Goal: Communication & Community: Share content

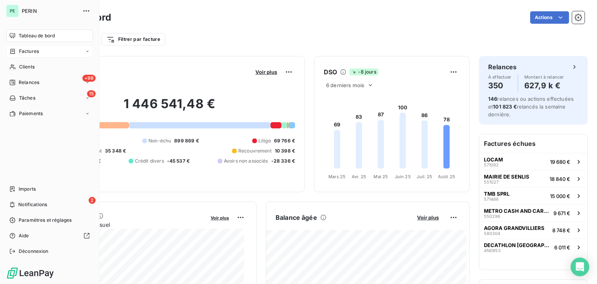
click at [22, 50] on span "Factures" at bounding box center [29, 51] width 20 height 7
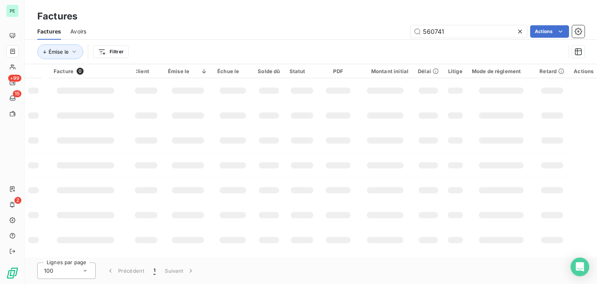
drag, startPoint x: 469, startPoint y: 31, endPoint x: 392, endPoint y: 32, distance: 76.9
click at [392, 32] on div "560741 Actions" at bounding box center [340, 31] width 489 height 12
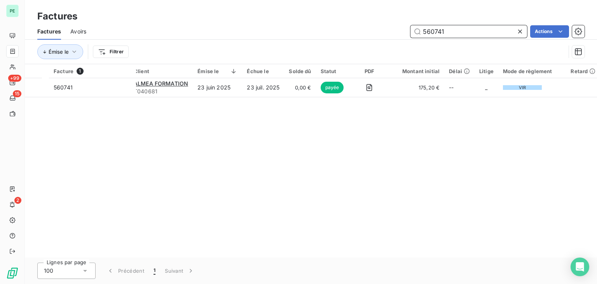
drag, startPoint x: 445, startPoint y: 31, endPoint x: 422, endPoint y: 30, distance: 22.9
click at [422, 30] on input "560741" at bounding box center [468, 31] width 117 height 12
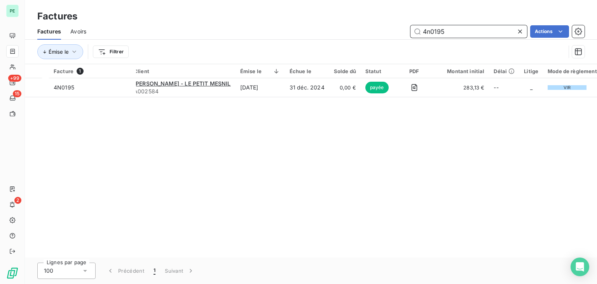
click at [437, 32] on input "4n0195" at bounding box center [468, 31] width 117 height 12
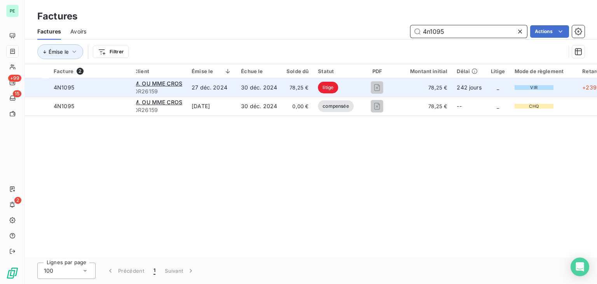
type input "4n1095"
click at [197, 87] on td "27 déc. 2024" at bounding box center [211, 87] width 49 height 19
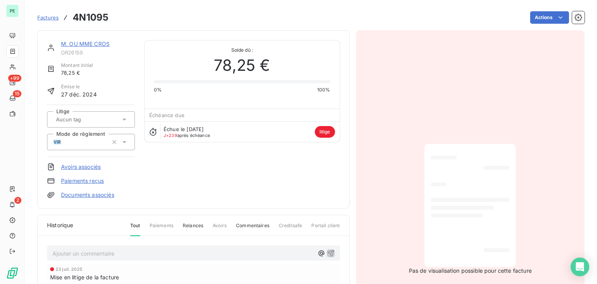
click at [84, 42] on link "M. OU MME CROS" at bounding box center [85, 43] width 49 height 7
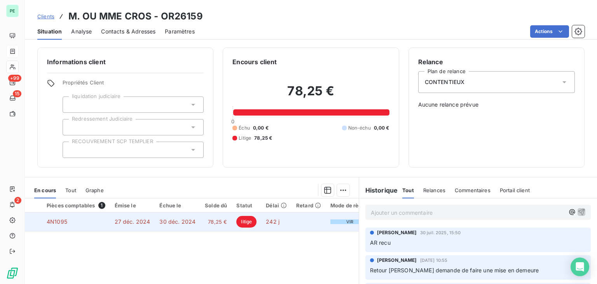
click at [37, 221] on div at bounding box center [37, 221] width 0 height 0
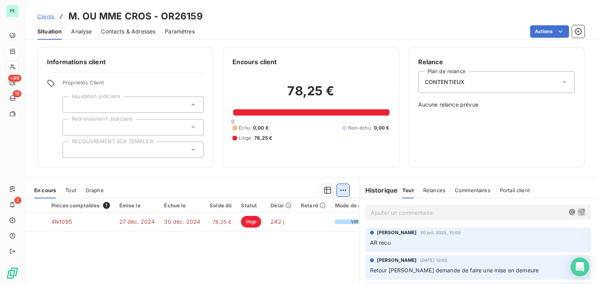
click at [340, 188] on html "PE +99 15 2 Clients M. OU MME CROS - OR26159 Situation Analyse Contacts & Adres…" at bounding box center [298, 142] width 597 height 284
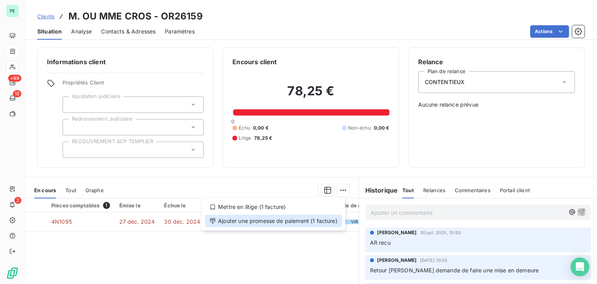
click at [283, 223] on div "Ajouter une promesse de paiement (1 facture)" at bounding box center [273, 220] width 137 height 12
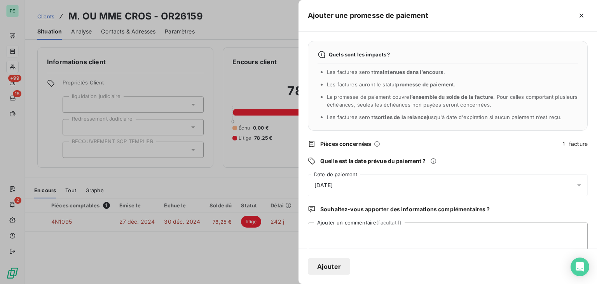
click at [404, 178] on div "[DATE]" at bounding box center [448, 185] width 280 height 22
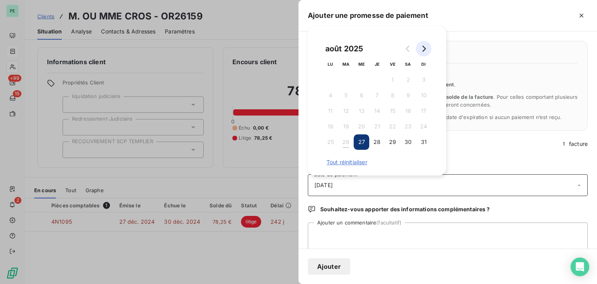
click at [420, 50] on icon "Go to next month" at bounding box center [423, 48] width 6 height 6
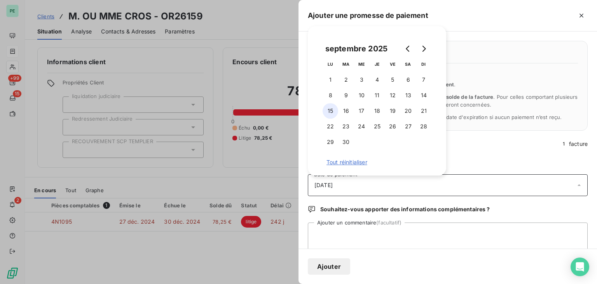
click at [331, 112] on button "15" at bounding box center [330, 111] width 16 height 16
click at [359, 237] on textarea "Ajouter un commentaire (facultatif)" at bounding box center [448, 237] width 280 height 30
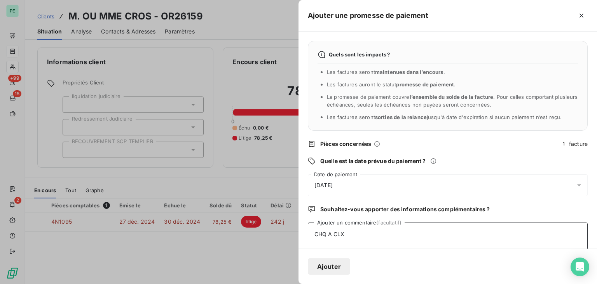
type textarea "CHQ A CLX"
click at [336, 265] on button "Ajouter" at bounding box center [329, 266] width 42 height 16
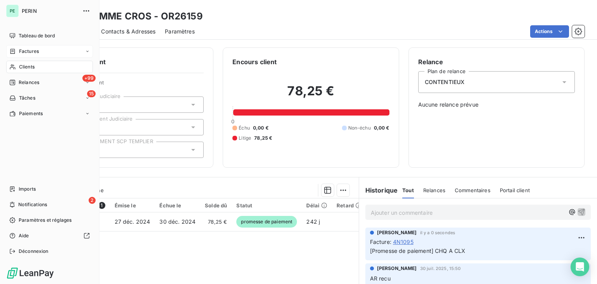
click at [26, 51] on span "Factures" at bounding box center [29, 51] width 20 height 7
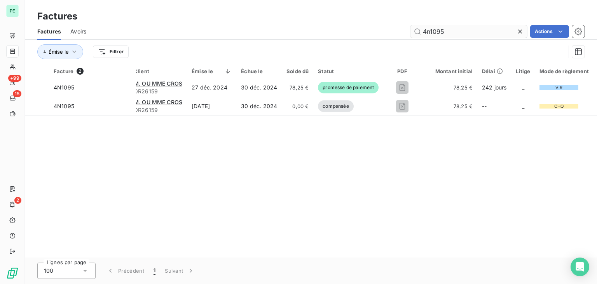
drag, startPoint x: 468, startPoint y: 31, endPoint x: 416, endPoint y: 30, distance: 51.3
click at [416, 30] on input "4n1095" at bounding box center [468, 31] width 117 height 12
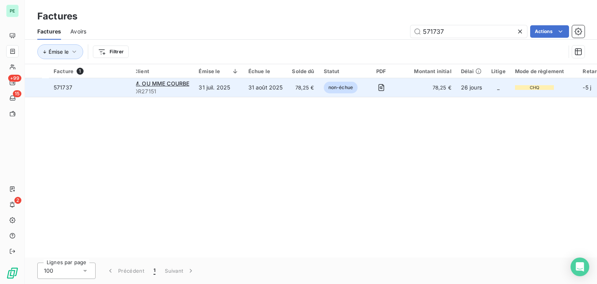
type input "571737"
click at [262, 87] on td "31 août 2025" at bounding box center [266, 87] width 44 height 19
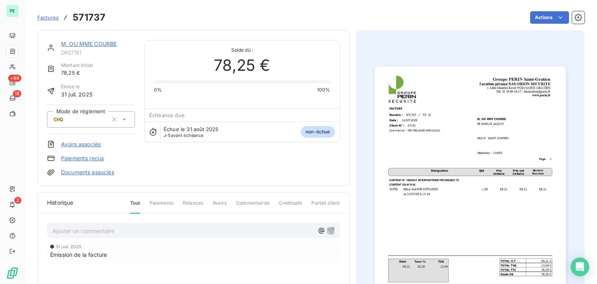
click at [96, 44] on link "M. OU MME COURBE" at bounding box center [89, 43] width 56 height 7
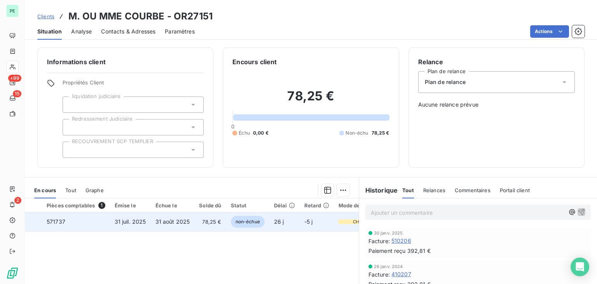
click at [37, 221] on div at bounding box center [37, 221] width 0 height 0
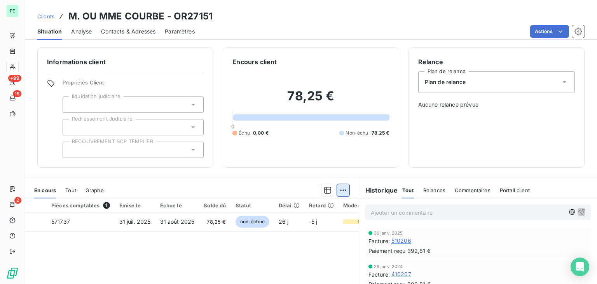
click at [339, 189] on html "PE +99 15 2 Clients M. OU MME COURBE - OR27151 Situation Analyse Contacts & Adr…" at bounding box center [298, 142] width 597 height 284
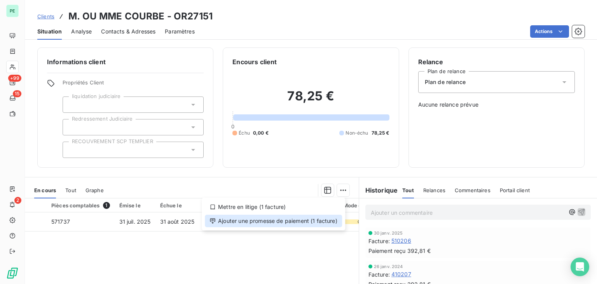
click at [294, 221] on div "Ajouter une promesse de paiement (1 facture)" at bounding box center [273, 220] width 137 height 12
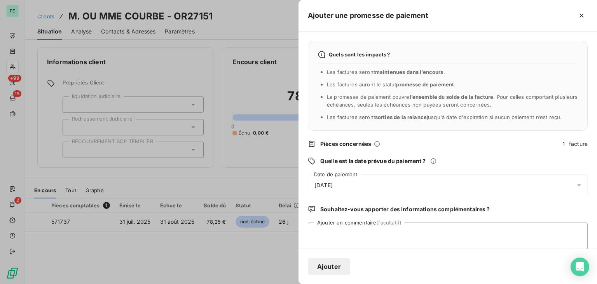
click at [387, 184] on div "[DATE]" at bounding box center [448, 185] width 280 height 22
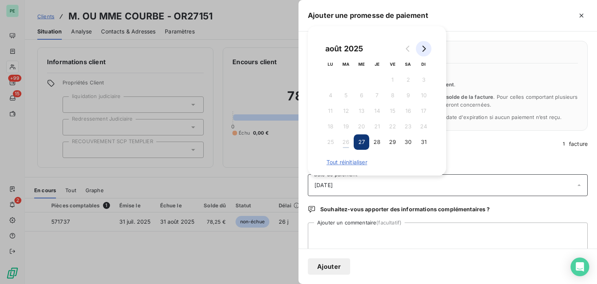
click at [422, 50] on icon "Go to next month" at bounding box center [423, 48] width 6 height 6
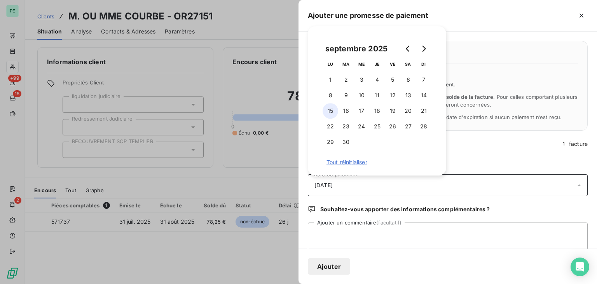
click at [327, 113] on button "15" at bounding box center [330, 111] width 16 height 16
click at [414, 230] on textarea "Ajouter un commentaire (facultatif)" at bounding box center [448, 237] width 280 height 30
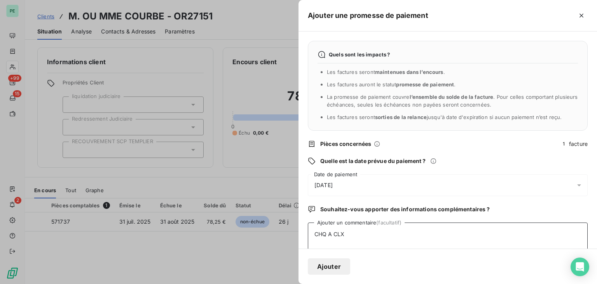
type textarea "CHQ A CLX"
click at [345, 261] on button "Ajouter" at bounding box center [329, 266] width 42 height 16
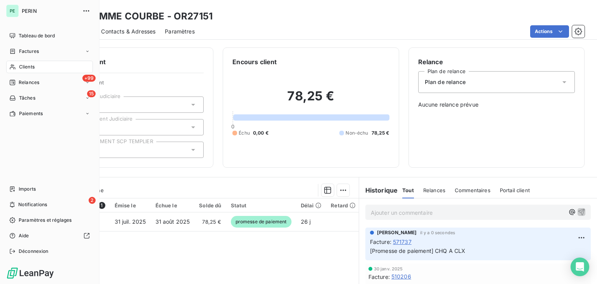
click at [23, 65] on span "Clients" at bounding box center [27, 66] width 16 height 7
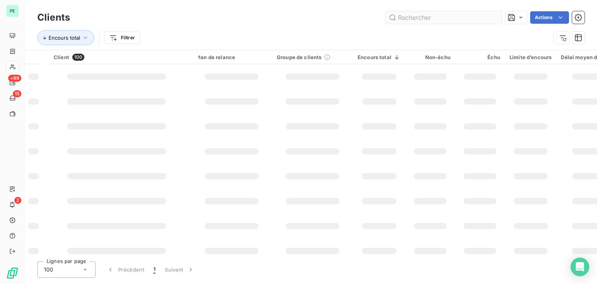
click at [465, 17] on input "text" at bounding box center [443, 17] width 117 height 12
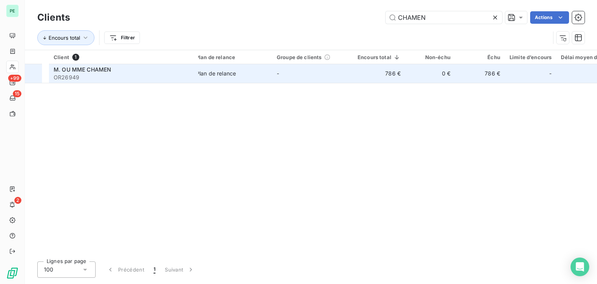
type input "CHAMEN"
click at [206, 73] on div "Plan de relance" at bounding box center [216, 74] width 40 height 8
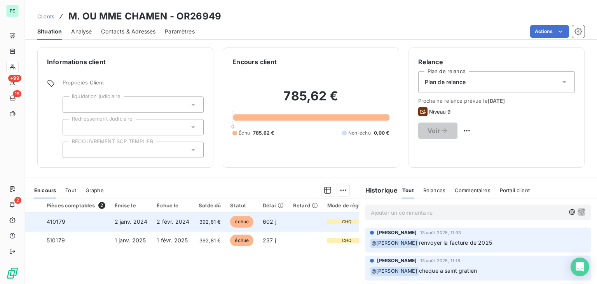
click at [37, 221] on div at bounding box center [37, 221] width 0 height 0
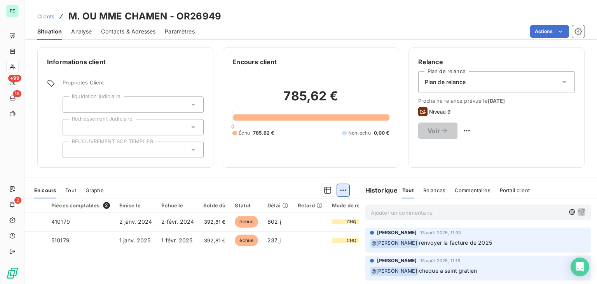
click at [336, 188] on html "PE +99 15 2 Clients M. OU MME CHAMEN - OR26949 Situation Analyse Contacts & Adr…" at bounding box center [298, 142] width 597 height 284
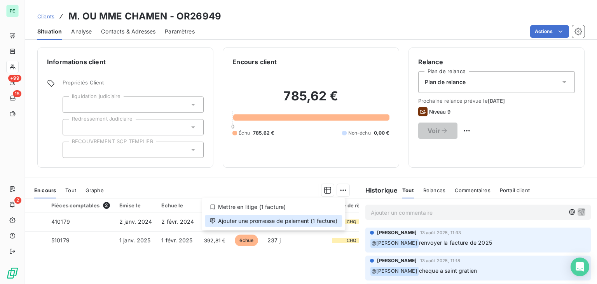
click at [319, 219] on div "Ajouter une promesse de paiement (1 facture)" at bounding box center [273, 220] width 137 height 12
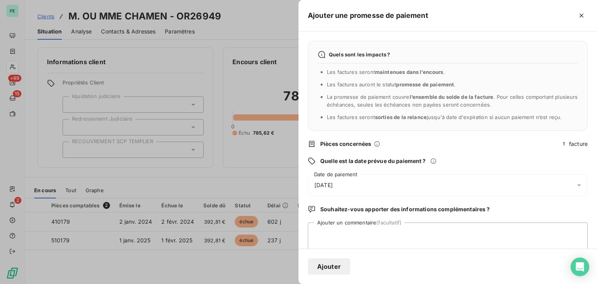
click at [362, 182] on div "[DATE]" at bounding box center [448, 185] width 280 height 22
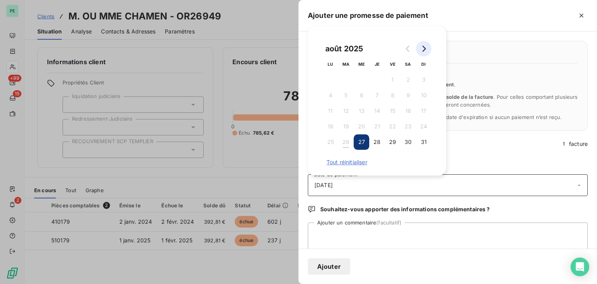
click at [426, 44] on button "Go to next month" at bounding box center [424, 49] width 16 height 16
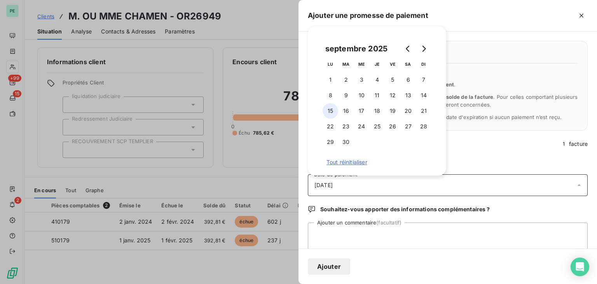
click at [335, 111] on button "15" at bounding box center [330, 111] width 16 height 16
click at [350, 237] on textarea "Ajouter un commentaire (facultatif)" at bounding box center [448, 237] width 280 height 30
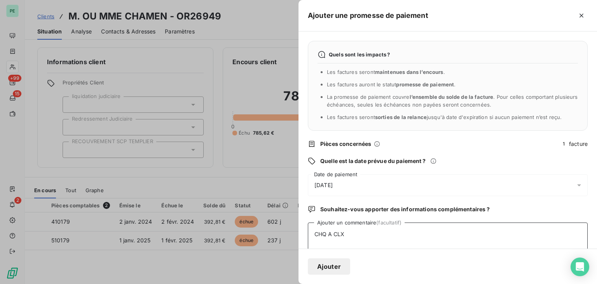
type textarea "CHQ A CLX"
click at [338, 262] on button "Ajouter" at bounding box center [329, 266] width 42 height 16
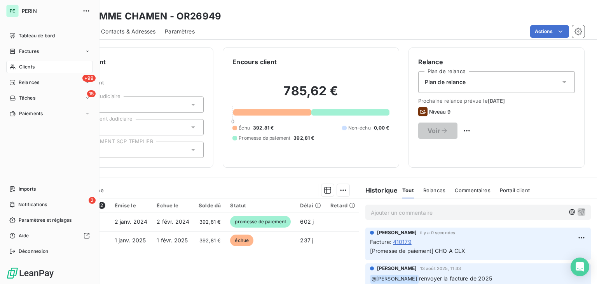
drag, startPoint x: 23, startPoint y: 47, endPoint x: 19, endPoint y: 53, distance: 7.5
click at [19, 53] on span "Factures" at bounding box center [29, 51] width 20 height 7
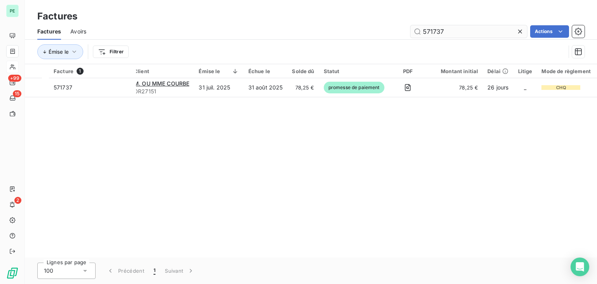
drag, startPoint x: 449, startPoint y: 33, endPoint x: 421, endPoint y: 31, distance: 28.0
click at [421, 31] on input "571737" at bounding box center [468, 31] width 117 height 12
click at [420, 31] on input "571737" at bounding box center [468, 31] width 117 height 12
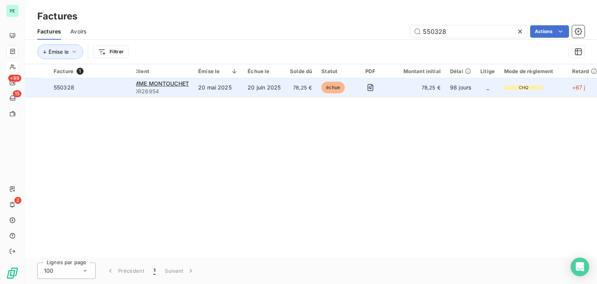
type input "550328"
click at [216, 95] on td "20 mai 2025" at bounding box center [217, 87] width 49 height 19
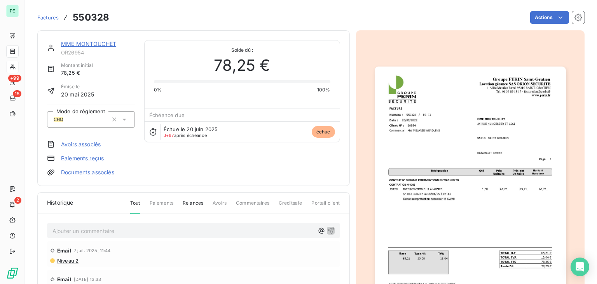
click at [87, 41] on link "MME MONTOUCHET" at bounding box center [88, 43] width 55 height 7
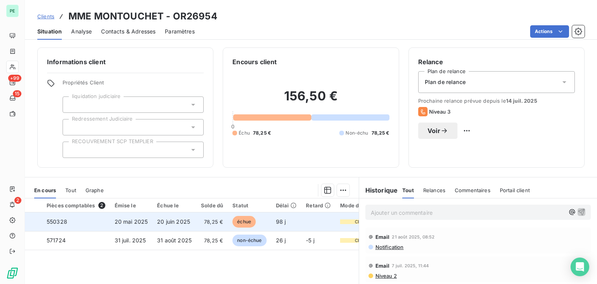
click at [37, 221] on div at bounding box center [37, 221] width 0 height 0
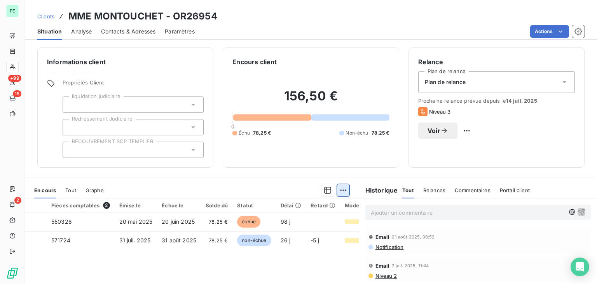
click at [342, 188] on html "PE +99 15 2 Clients MME MONTOUCHET - OR26954 Situation Analyse Contacts & Adres…" at bounding box center [298, 142] width 597 height 284
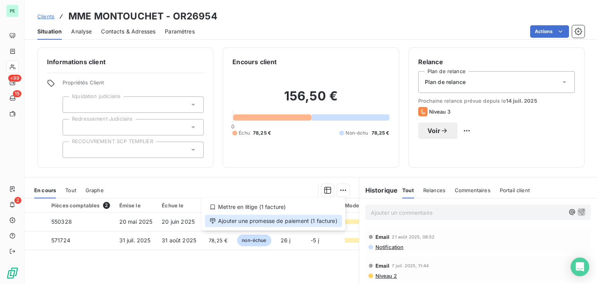
click at [312, 223] on div "Ajouter une promesse de paiement (1 facture)" at bounding box center [273, 220] width 137 height 12
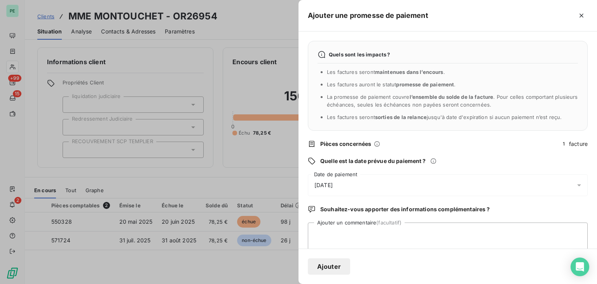
drag, startPoint x: 362, startPoint y: 182, endPoint x: 371, endPoint y: 177, distance: 10.5
click at [362, 183] on div "[DATE]" at bounding box center [448, 185] width 280 height 22
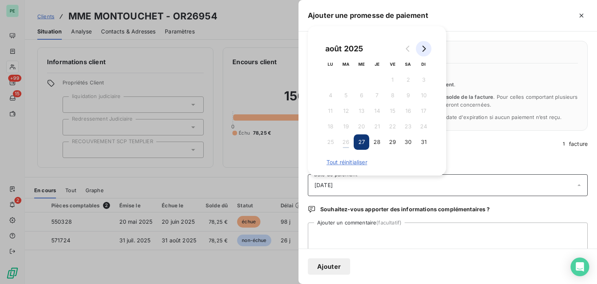
click at [429, 51] on button "Go to next month" at bounding box center [424, 49] width 16 height 16
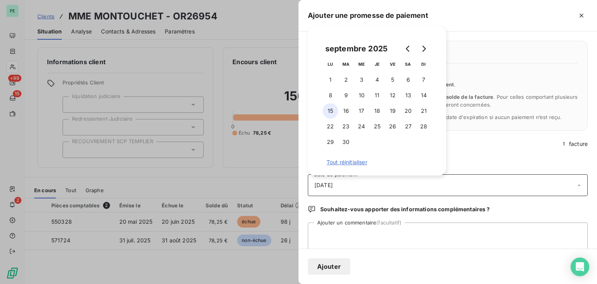
click at [330, 108] on button "15" at bounding box center [330, 111] width 16 height 16
click at [354, 228] on textarea "Ajouter un commentaire (facultatif)" at bounding box center [448, 237] width 280 height 30
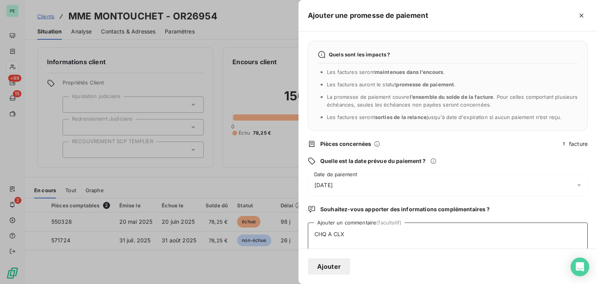
type textarea "CHQ A CLX"
click at [334, 261] on button "Ajouter" at bounding box center [329, 266] width 42 height 16
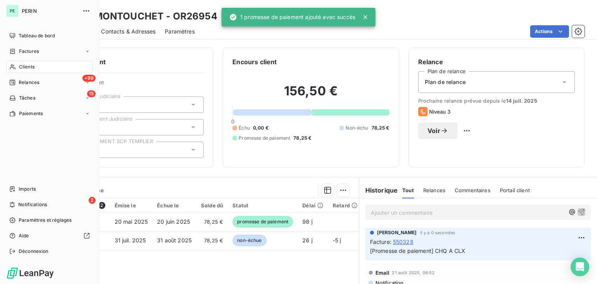
click at [22, 49] on span "Factures" at bounding box center [29, 51] width 20 height 7
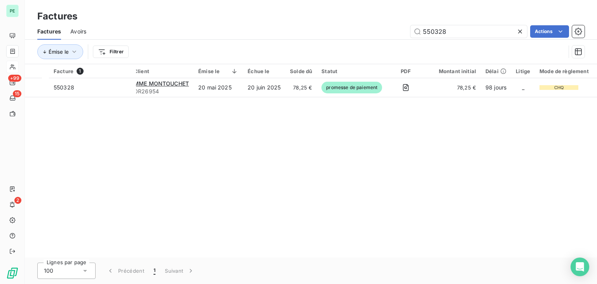
drag, startPoint x: 454, startPoint y: 30, endPoint x: 398, endPoint y: 30, distance: 56.3
click at [398, 30] on div "550328 Actions" at bounding box center [340, 31] width 489 height 12
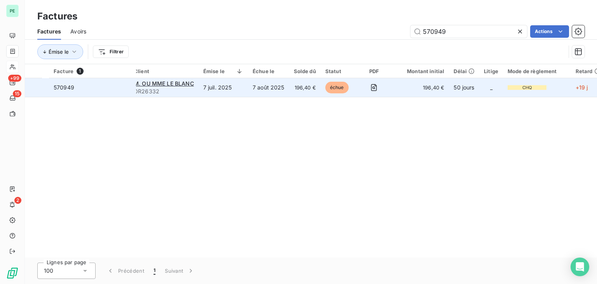
type input "570949"
click at [194, 92] on span "OR26332" at bounding box center [164, 91] width 60 height 8
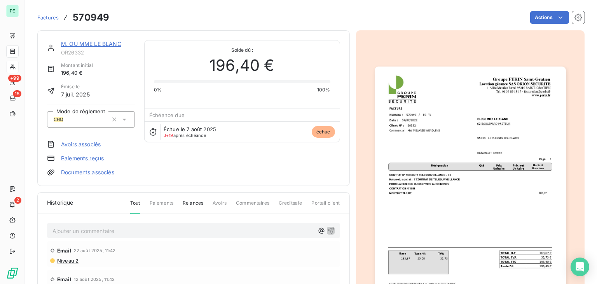
click at [75, 46] on link "M. OU MME LE BLANC" at bounding box center [91, 43] width 60 height 7
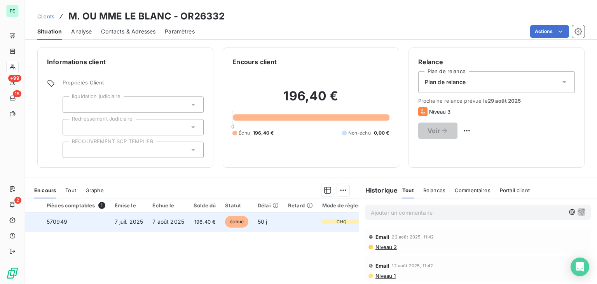
click at [37, 221] on div at bounding box center [37, 221] width 0 height 0
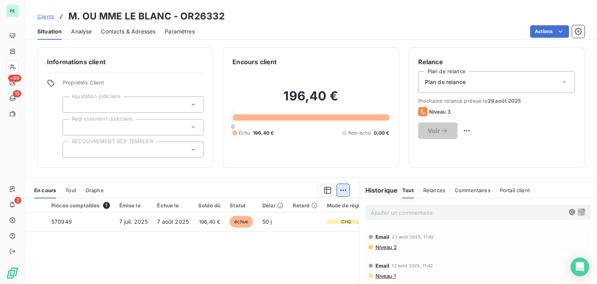
click at [334, 190] on html "PE +99 15 2 Clients M. OU MME LE BLANC - OR26332 Situation Analyse Contacts & A…" at bounding box center [298, 142] width 597 height 284
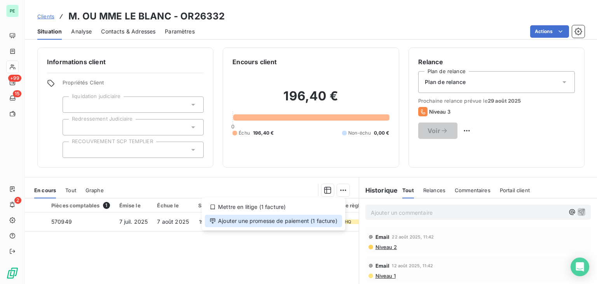
click at [319, 220] on div "Ajouter une promesse de paiement (1 facture)" at bounding box center [273, 220] width 137 height 12
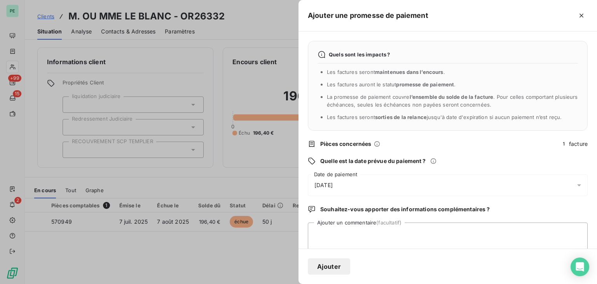
click at [392, 187] on div "[DATE]" at bounding box center [448, 185] width 280 height 22
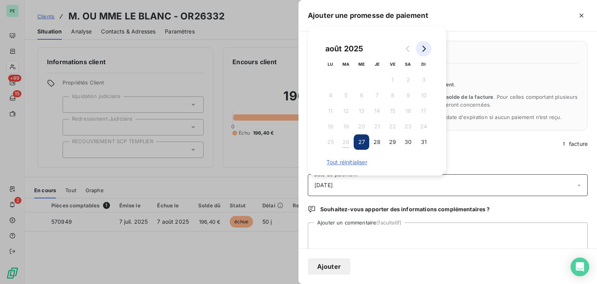
click at [421, 49] on icon "Go to next month" at bounding box center [423, 48] width 6 height 6
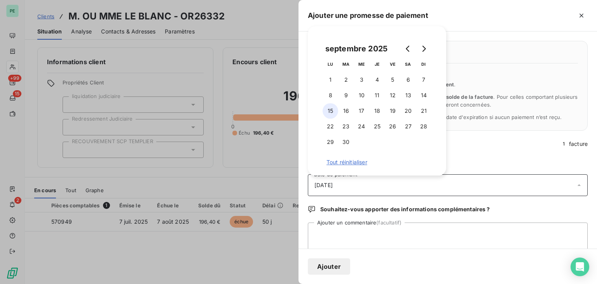
click at [336, 111] on button "15" at bounding box center [330, 111] width 16 height 16
click at [362, 233] on textarea "Ajouter un commentaire (facultatif)" at bounding box center [448, 237] width 280 height 30
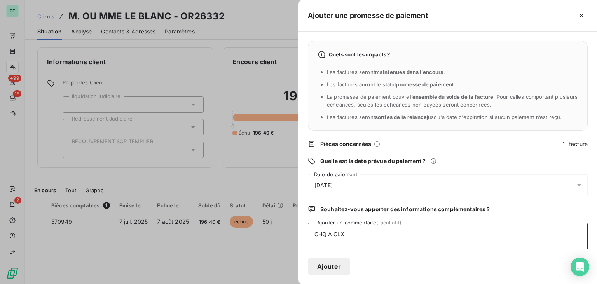
type textarea "CHQ A CLX"
click at [341, 265] on button "Ajouter" at bounding box center [329, 266] width 42 height 16
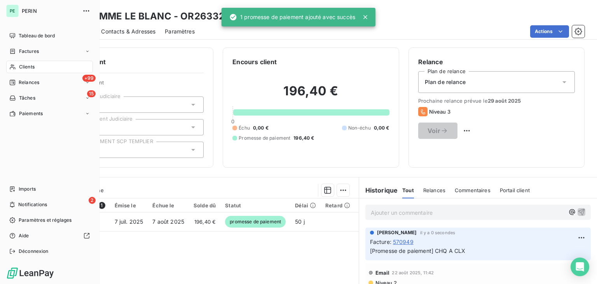
click at [16, 53] on div "Factures" at bounding box center [24, 51] width 30 height 7
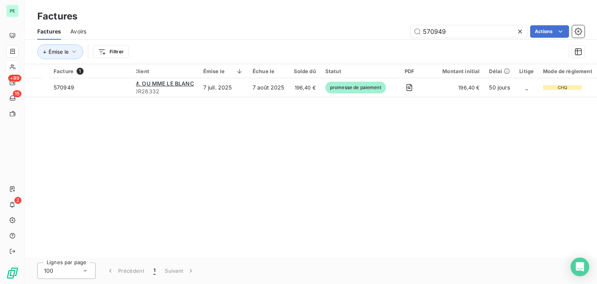
drag, startPoint x: 453, startPoint y: 30, endPoint x: 385, endPoint y: 32, distance: 67.3
click at [385, 32] on div "570949 Actions" at bounding box center [340, 31] width 489 height 12
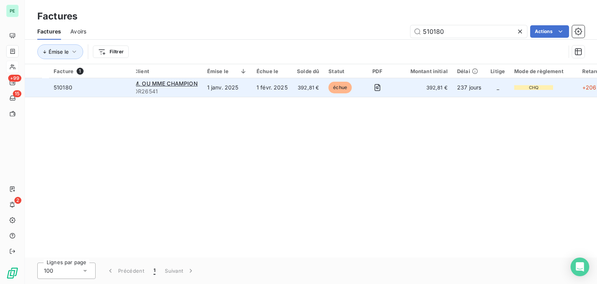
type input "510180"
click at [220, 86] on td "1 janv. 2025" at bounding box center [226, 87] width 49 height 19
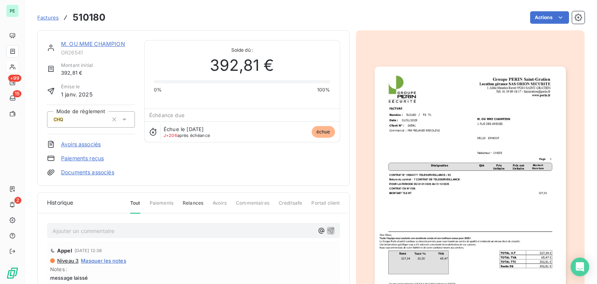
click at [75, 41] on link "M. OU MME CHAMPION" at bounding box center [93, 43] width 64 height 7
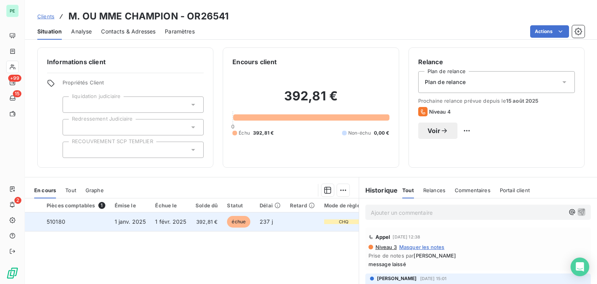
click at [37, 221] on div at bounding box center [37, 221] width 0 height 0
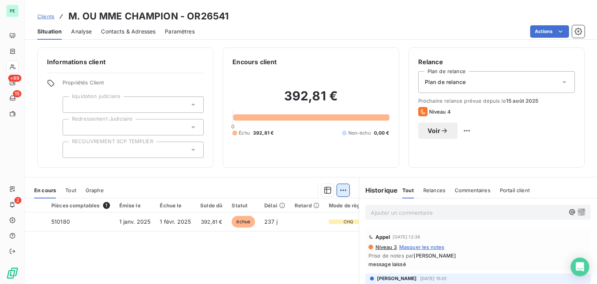
click at [334, 190] on html "PE +99 15 2 Clients M. OU MME CHAMPION - OR26541 Situation Analyse Contacts & A…" at bounding box center [298, 142] width 597 height 284
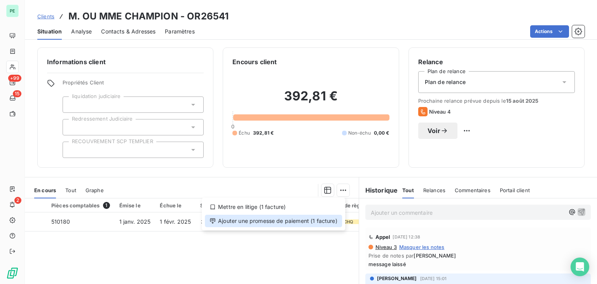
click at [330, 219] on div "Ajouter une promesse de paiement (1 facture)" at bounding box center [273, 220] width 137 height 12
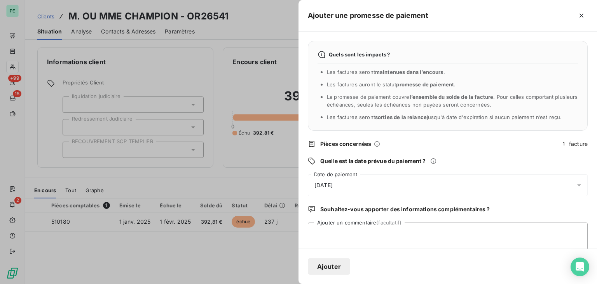
click at [358, 191] on div "[DATE]" at bounding box center [448, 185] width 280 height 22
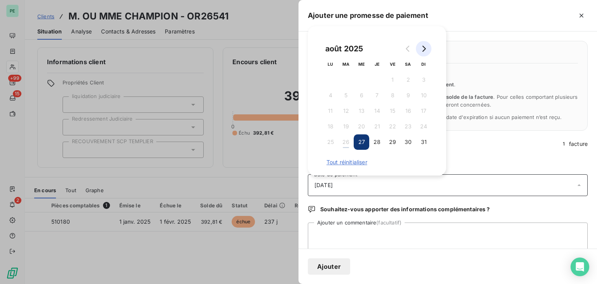
click at [421, 47] on icon "Go to next month" at bounding box center [423, 48] width 6 height 6
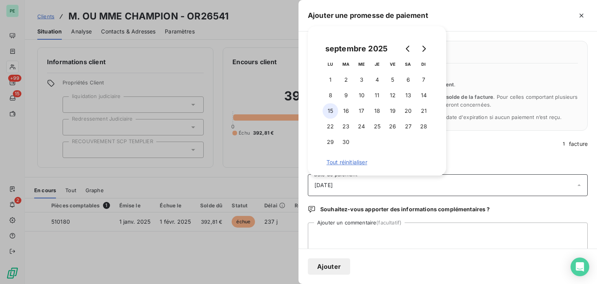
click at [335, 109] on button "15" at bounding box center [330, 111] width 16 height 16
click at [345, 232] on textarea "Ajouter un commentaire (facultatif)" at bounding box center [448, 237] width 280 height 30
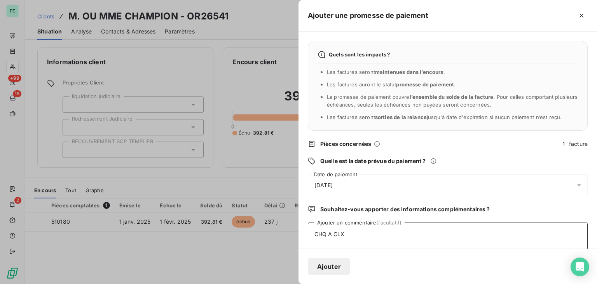
type textarea "CHQ A CLX"
click at [336, 263] on button "Ajouter" at bounding box center [329, 266] width 42 height 16
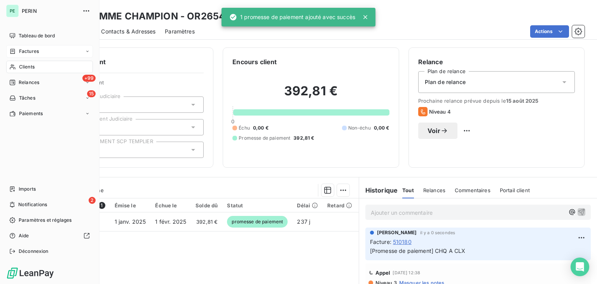
drag, startPoint x: 26, startPoint y: 51, endPoint x: 64, endPoint y: 52, distance: 38.1
click at [26, 51] on span "Factures" at bounding box center [29, 51] width 20 height 7
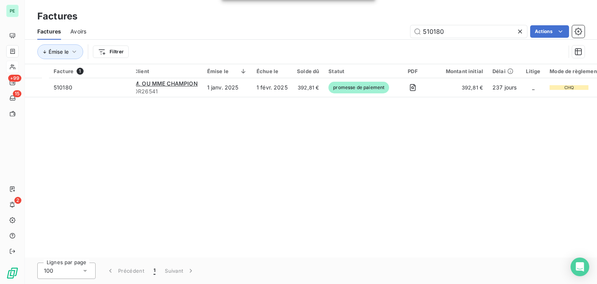
drag, startPoint x: 463, startPoint y: 33, endPoint x: 380, endPoint y: 33, distance: 82.8
click at [380, 33] on div "510180 Actions" at bounding box center [340, 31] width 489 height 12
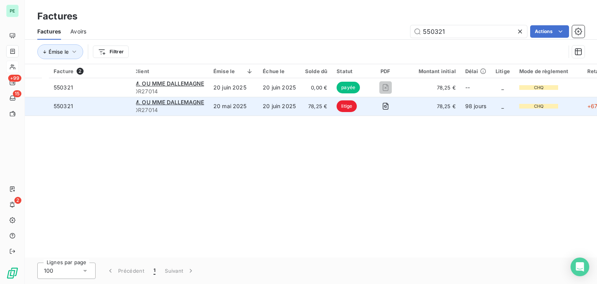
type input "550321"
click at [204, 106] on span "OR27014" at bounding box center [169, 110] width 70 height 8
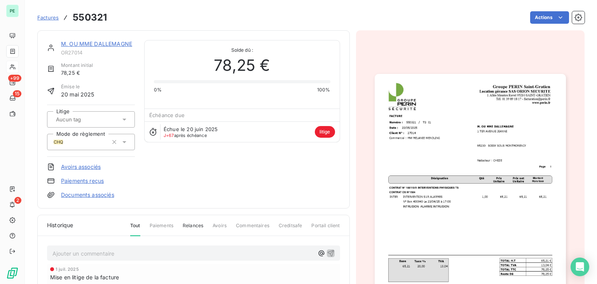
click at [78, 44] on link "M. OU MME DALLEMAGNE" at bounding box center [96, 43] width 71 height 7
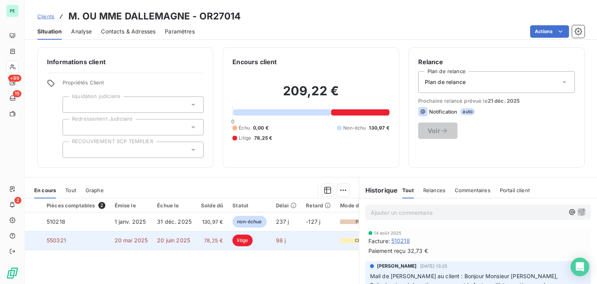
click at [37, 240] on div at bounding box center [37, 240] width 0 height 0
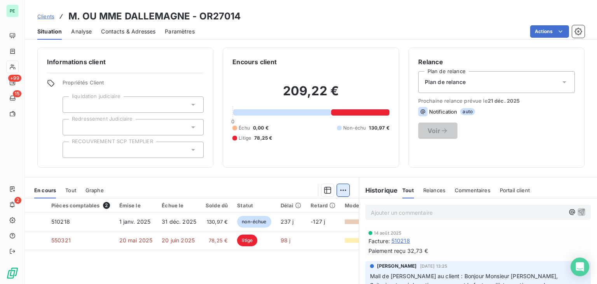
click at [337, 192] on html "PE +99 15 2 Clients M. OU MME DALLEMAGNE - OR27014 Situation Analyse Contacts &…" at bounding box center [298, 142] width 597 height 284
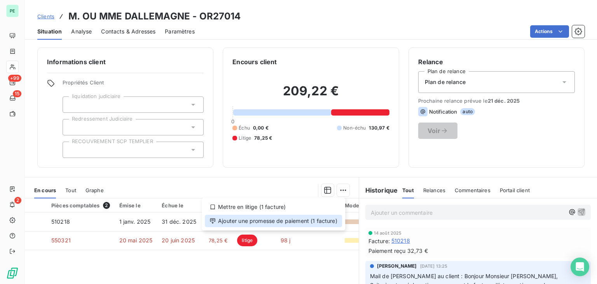
click at [292, 222] on div "Ajouter une promesse de paiement (1 facture)" at bounding box center [273, 220] width 137 height 12
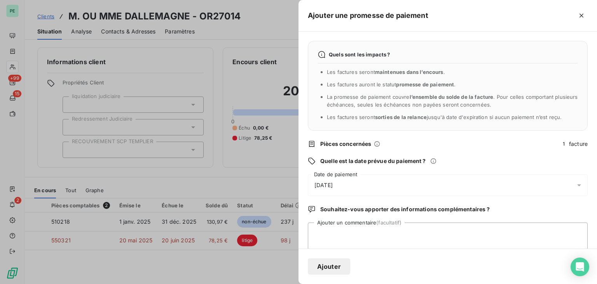
click at [351, 184] on div "[DATE]" at bounding box center [448, 185] width 280 height 22
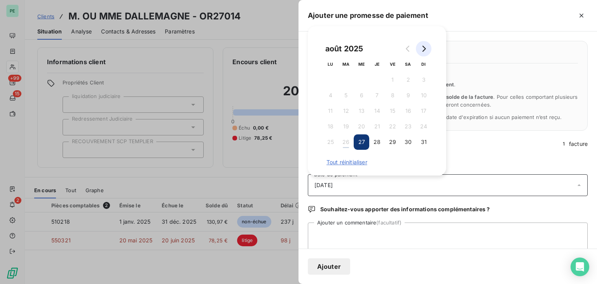
click at [427, 46] on button "Go to next month" at bounding box center [424, 49] width 16 height 16
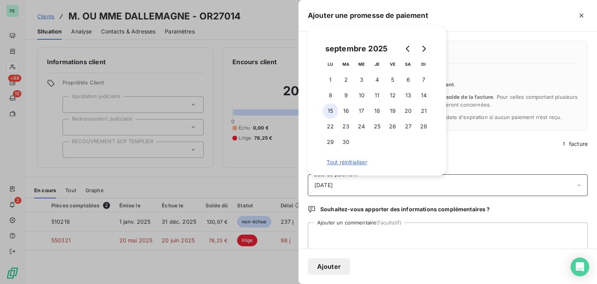
click at [334, 109] on button "15" at bounding box center [330, 111] width 16 height 16
click at [354, 230] on textarea "Ajouter un commentaire (facultatif)" at bounding box center [448, 237] width 280 height 30
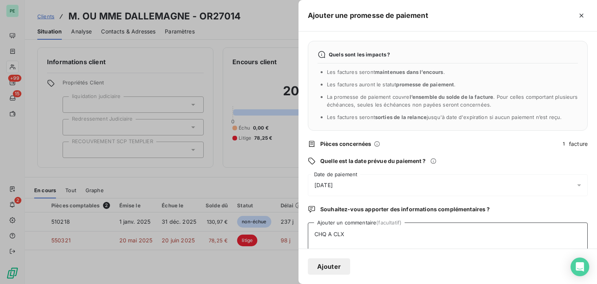
type textarea "CHQ A CLX"
click at [330, 269] on button "Ajouter" at bounding box center [329, 266] width 42 height 16
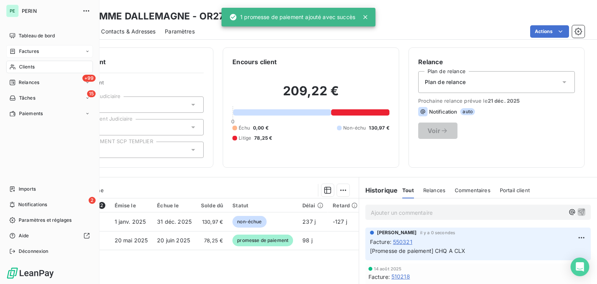
drag, startPoint x: 12, startPoint y: 36, endPoint x: 81, endPoint y: 49, distance: 69.6
click at [12, 36] on icon at bounding box center [12, 36] width 6 height 6
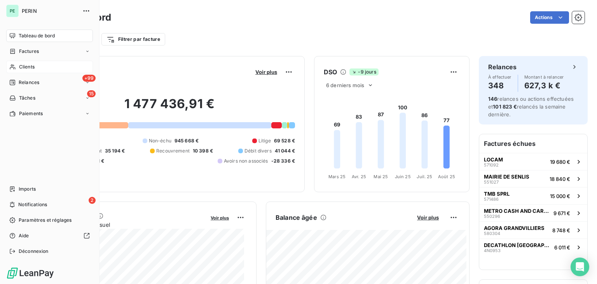
click at [27, 63] on span "Clients" at bounding box center [27, 66] width 16 height 7
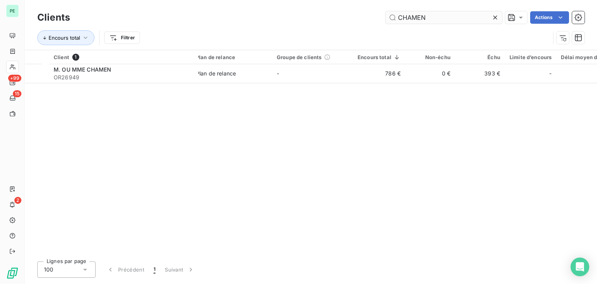
drag, startPoint x: 430, startPoint y: 17, endPoint x: 395, endPoint y: 16, distance: 34.6
click at [396, 16] on input "CHAMEN" at bounding box center [443, 17] width 117 height 12
type input "HAMEN"
drag, startPoint x: 427, startPoint y: 19, endPoint x: 391, endPoint y: 18, distance: 36.5
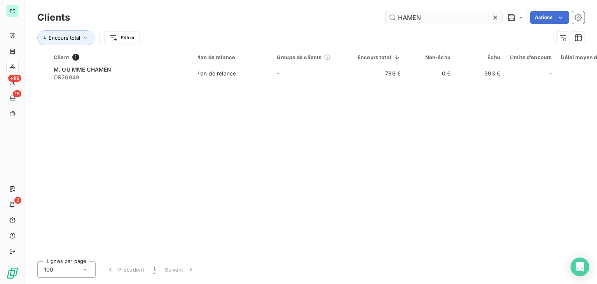
click at [391, 18] on input "HAMEN" at bounding box center [443, 17] width 117 height 12
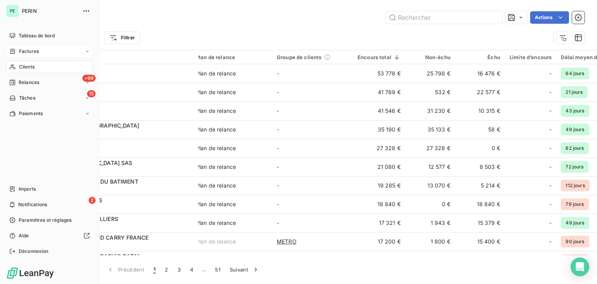
click at [19, 52] on span "Factures" at bounding box center [29, 51] width 20 height 7
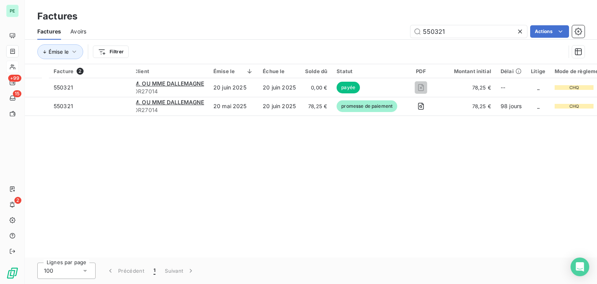
drag, startPoint x: 480, startPoint y: 35, endPoint x: 409, endPoint y: 33, distance: 71.5
click at [409, 33] on div "550321 Actions" at bounding box center [340, 31] width 489 height 12
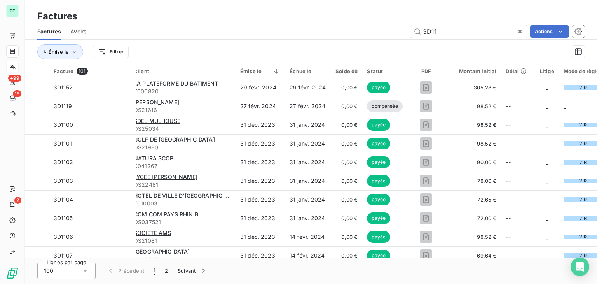
type input "3D11"
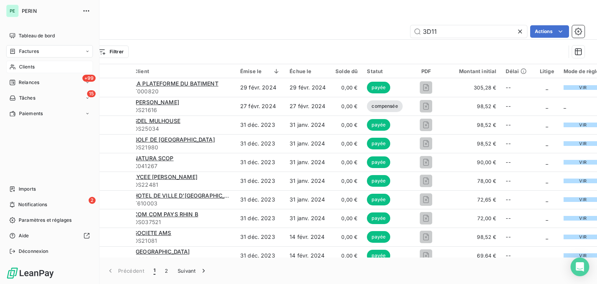
click at [14, 69] on icon at bounding box center [12, 67] width 7 height 6
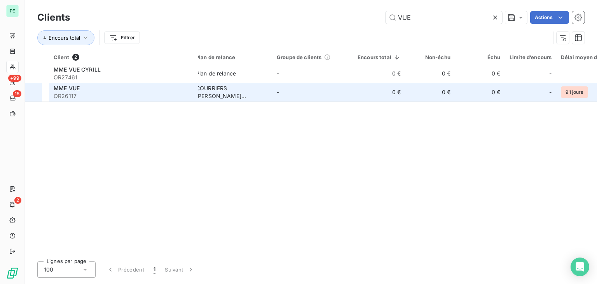
type input "VUE"
click at [129, 90] on div "MME VUE" at bounding box center [124, 88] width 140 height 8
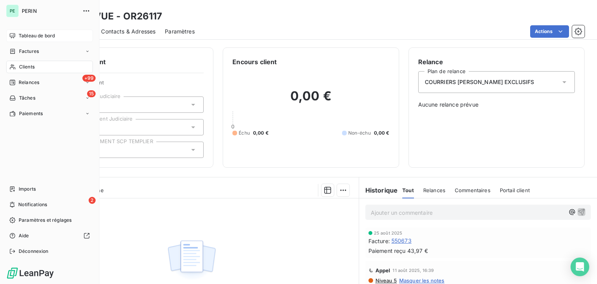
click at [11, 35] on icon at bounding box center [12, 36] width 6 height 6
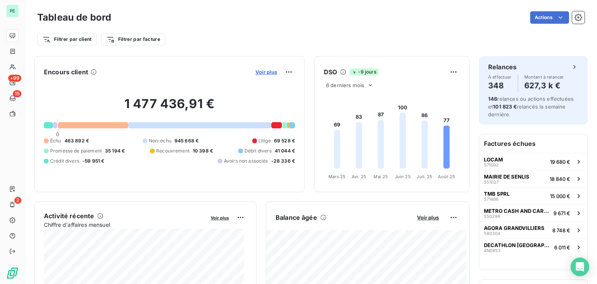
click at [260, 72] on span "Voir plus" at bounding box center [266, 72] width 22 height 6
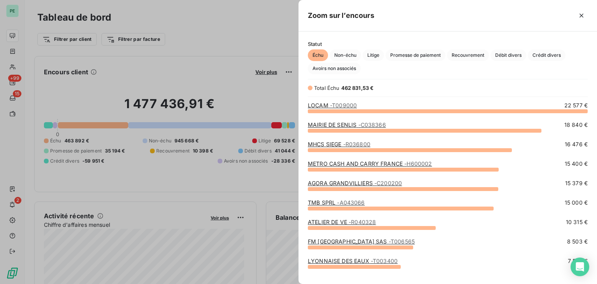
scroll to position [167, 292]
click at [433, 50] on span "Promesse de paiement" at bounding box center [415, 55] width 60 height 12
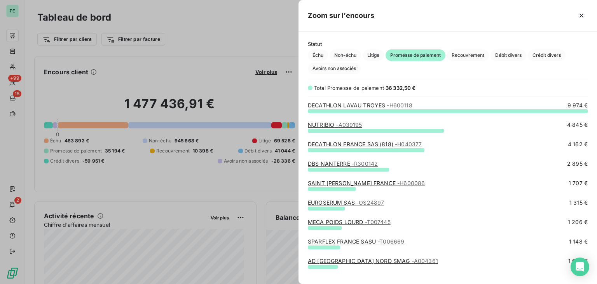
click at [207, 23] on div at bounding box center [298, 142] width 597 height 284
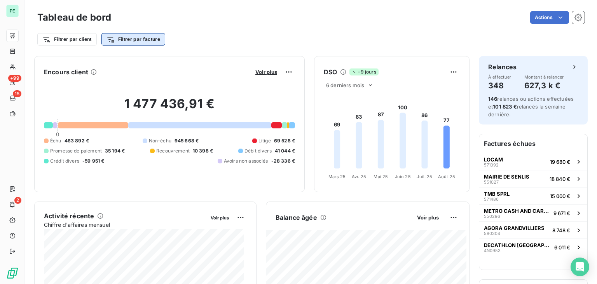
click at [124, 36] on html "PE +99 15 2 Tableau de bord Actions Filtrer par client Filtrer par facture Enco…" at bounding box center [298, 142] width 597 height 284
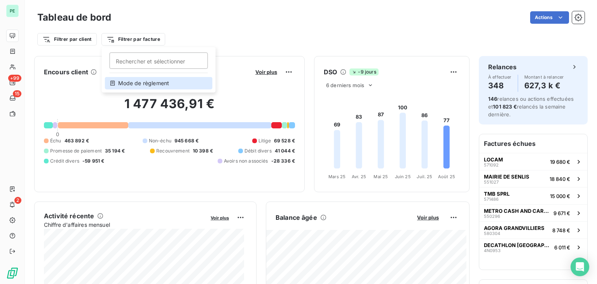
click at [152, 80] on div "Mode de règlement" at bounding box center [159, 83] width 108 height 12
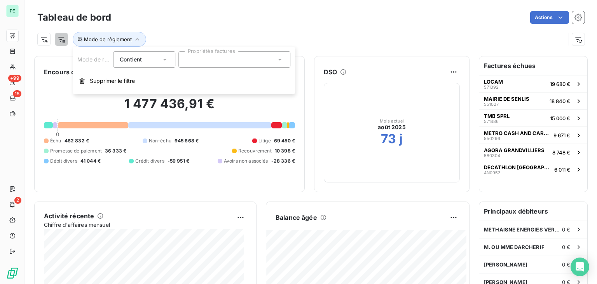
click at [207, 61] on div at bounding box center [234, 59] width 112 height 16
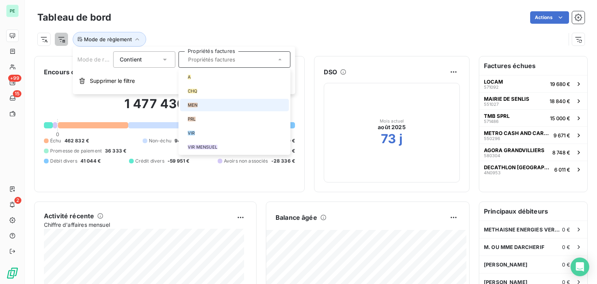
scroll to position [11, 0]
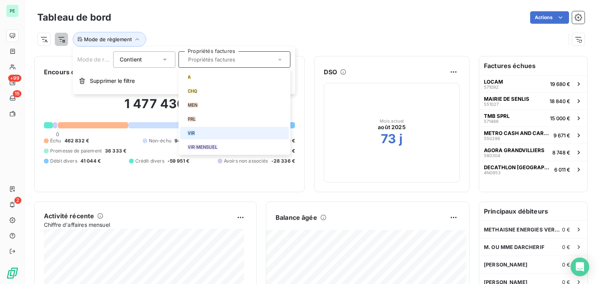
click at [195, 135] on span "VIR" at bounding box center [191, 133] width 7 height 5
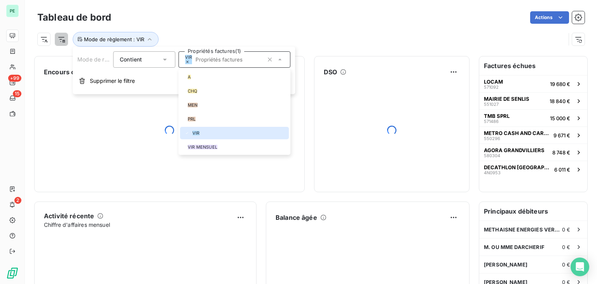
click at [265, 33] on div "Mode de règlement : VIR" at bounding box center [301, 39] width 528 height 15
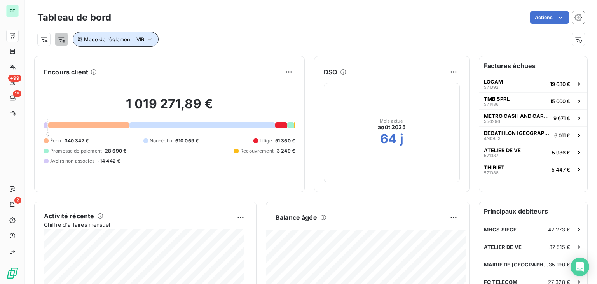
click at [138, 39] on span "Mode de règlement : VIR" at bounding box center [114, 39] width 60 height 6
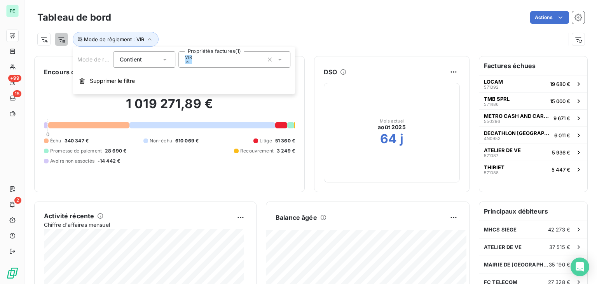
click at [190, 59] on icon at bounding box center [187, 61] width 5 height 5
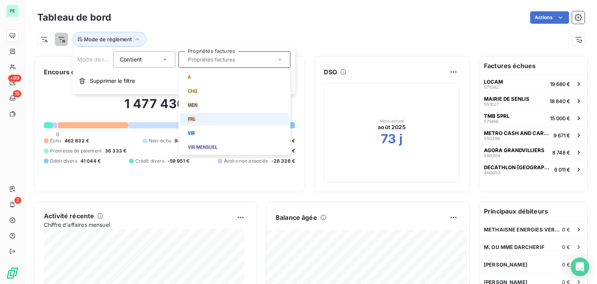
click at [195, 121] on span "PRL" at bounding box center [192, 119] width 8 height 5
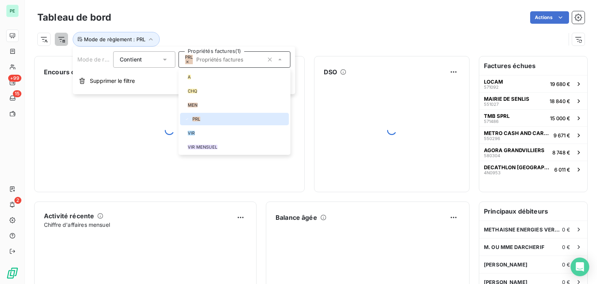
click at [283, 31] on div "Mode de règlement : PRL" at bounding box center [310, 36] width 547 height 21
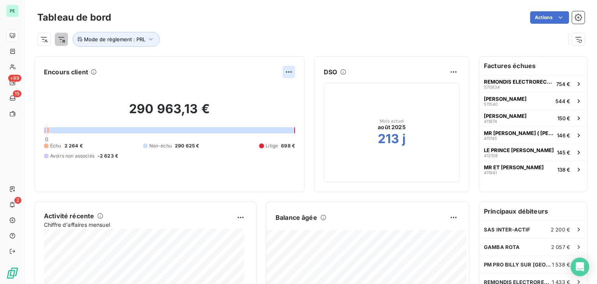
click at [280, 71] on html "PE +99 15 2 Tableau de bord Actions Mode de règlement : PRL Encours client 290 …" at bounding box center [298, 142] width 597 height 284
click at [186, 84] on html "PE +99 15 2 Tableau de bord Actions Mode de règlement : PRL Encours client Expo…" at bounding box center [298, 142] width 597 height 284
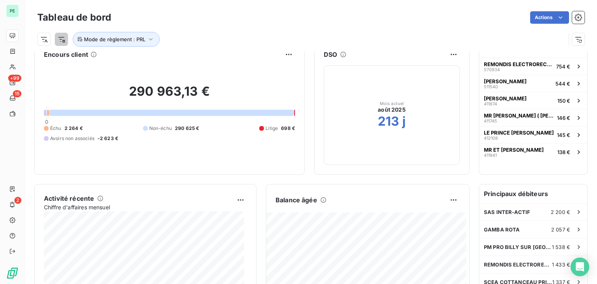
scroll to position [0, 0]
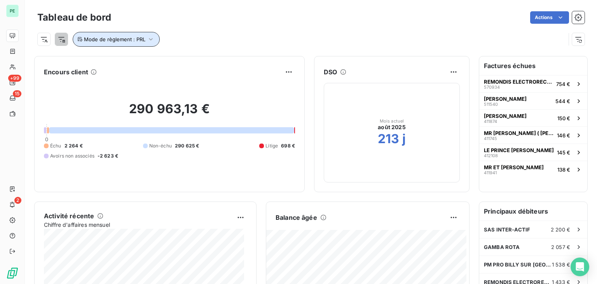
click at [150, 38] on icon "button" at bounding box center [151, 39] width 8 height 8
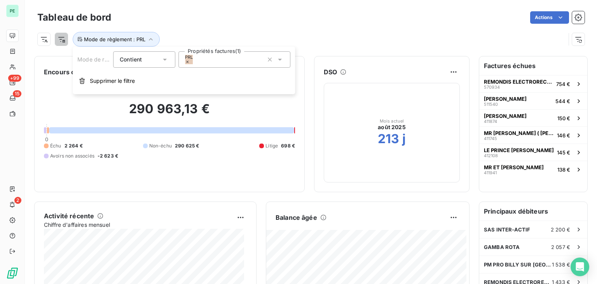
click at [267, 61] on icon "button" at bounding box center [270, 60] width 8 height 8
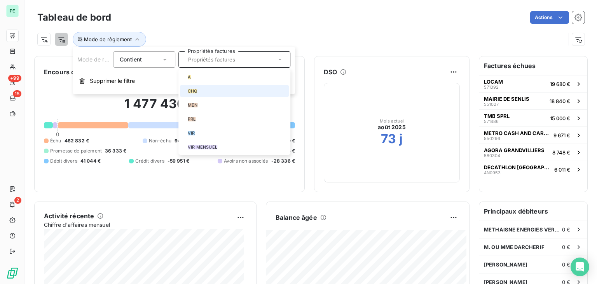
click at [197, 93] on div "CHQ" at bounding box center [192, 91] width 9 height 5
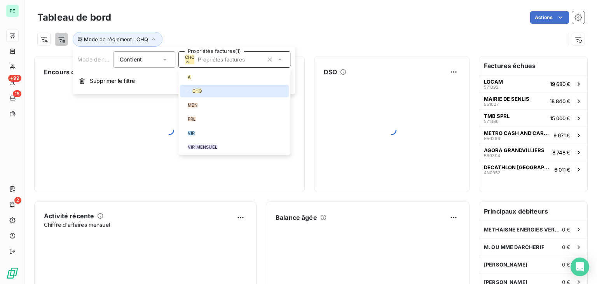
click at [255, 30] on div "Mode de règlement : CHQ" at bounding box center [310, 36] width 547 height 21
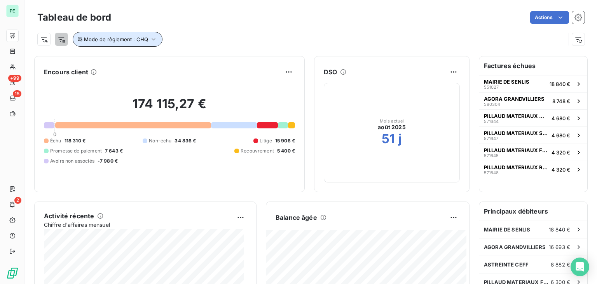
click at [141, 38] on span "Mode de règlement : CHQ" at bounding box center [116, 39] width 64 height 6
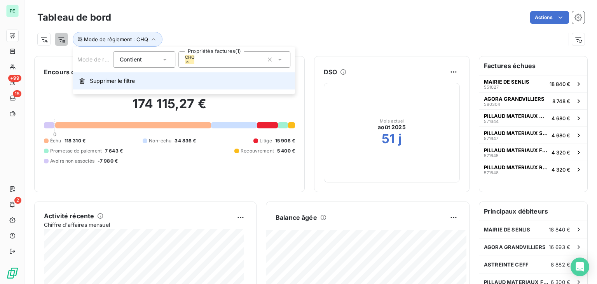
click at [132, 77] on button "Supprimer le filtre" at bounding box center [184, 80] width 222 height 17
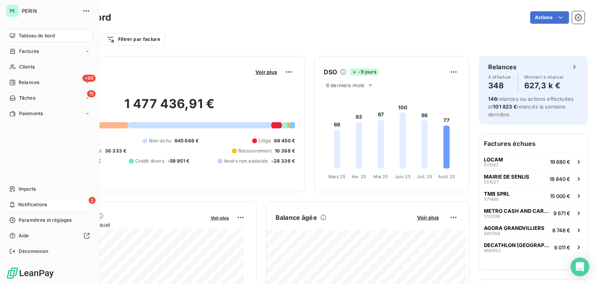
click at [19, 204] on span "Notifications" at bounding box center [32, 204] width 29 height 7
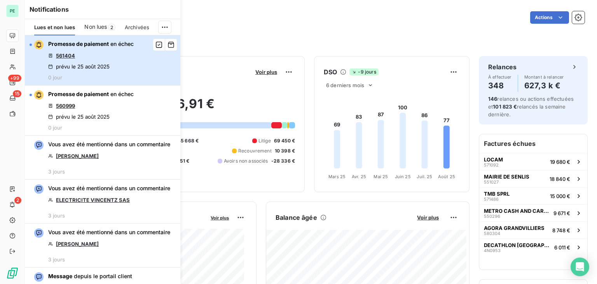
click at [135, 66] on button "Promesse de paiement en échec 561404 prévu le [DATE] 0 jour" at bounding box center [102, 60] width 155 height 50
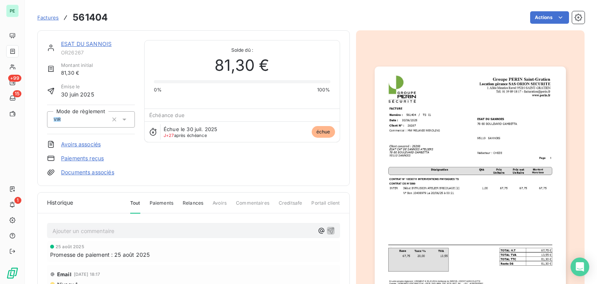
click at [96, 43] on link "ESAT DU SANNOIS" at bounding box center [86, 43] width 51 height 7
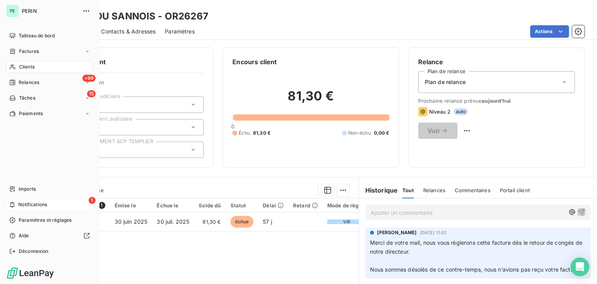
drag, startPoint x: 23, startPoint y: 206, endPoint x: 32, endPoint y: 198, distance: 11.6
click at [23, 206] on span "Notifications" at bounding box center [32, 204] width 29 height 7
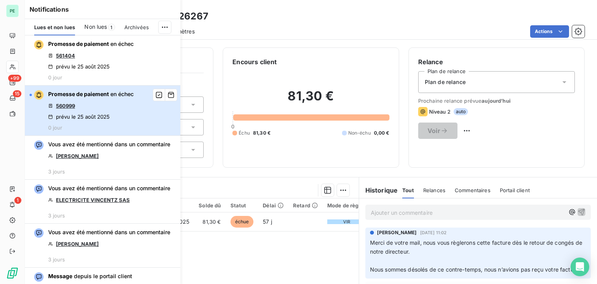
click at [97, 118] on div "prévu le 25 août 2025" at bounding box center [78, 116] width 61 height 6
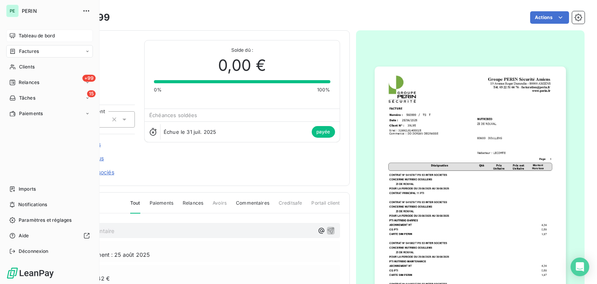
click at [17, 38] on div "Tableau de bord" at bounding box center [49, 36] width 87 height 12
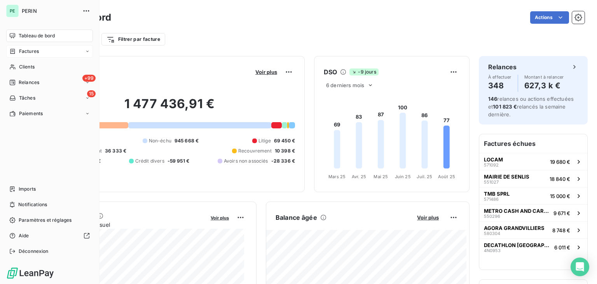
drag, startPoint x: 41, startPoint y: 49, endPoint x: 66, endPoint y: 47, distance: 25.7
click at [41, 49] on div "Factures" at bounding box center [49, 51] width 87 height 12
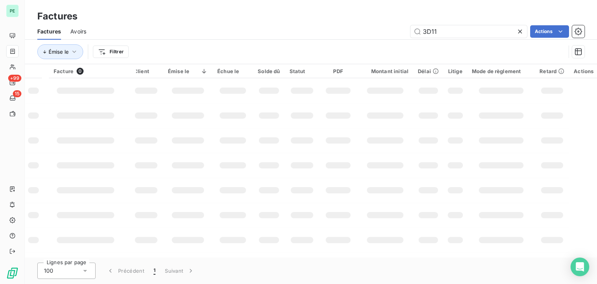
drag, startPoint x: 444, startPoint y: 30, endPoint x: 384, endPoint y: 30, distance: 60.6
click at [384, 30] on div "3D11 Actions" at bounding box center [340, 31] width 489 height 12
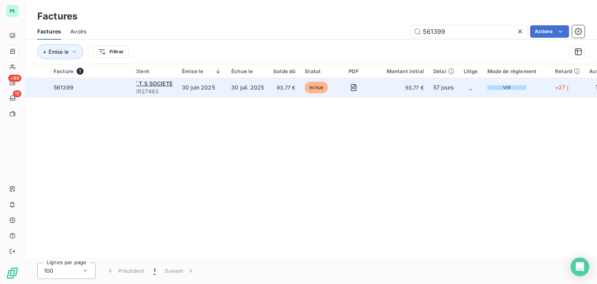
type input "561399"
click at [214, 91] on td "30 juin 2025" at bounding box center [201, 87] width 49 height 19
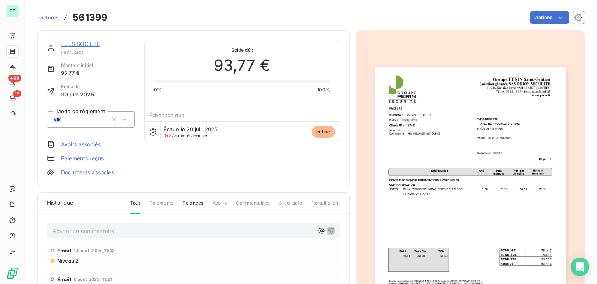
click at [91, 45] on link "T.T.S SOCIETE" at bounding box center [80, 43] width 39 height 7
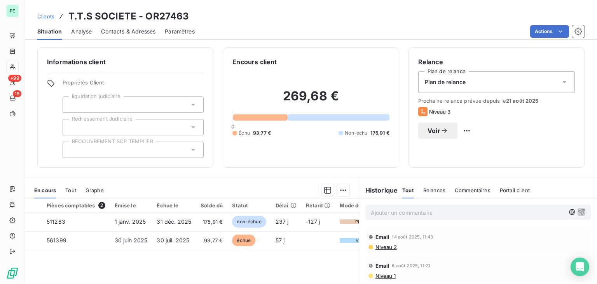
click at [134, 33] on span "Contacts & Adresses" at bounding box center [128, 32] width 54 height 8
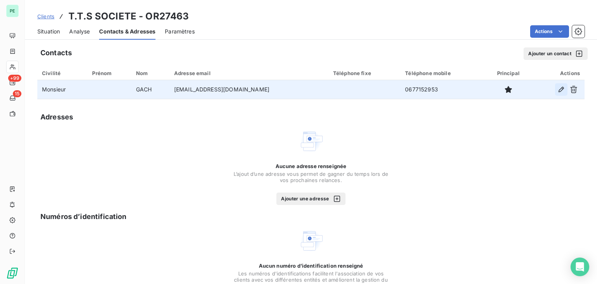
click at [558, 87] on icon "button" at bounding box center [560, 89] width 5 height 5
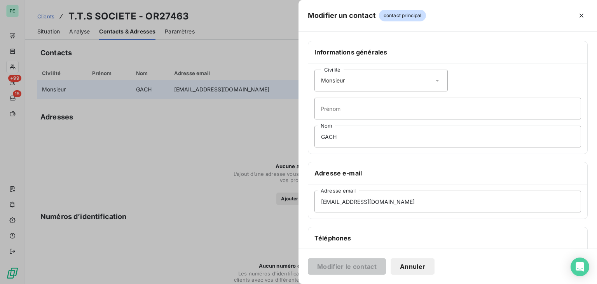
click at [412, 81] on div "Civilité Monsieur" at bounding box center [380, 81] width 133 height 22
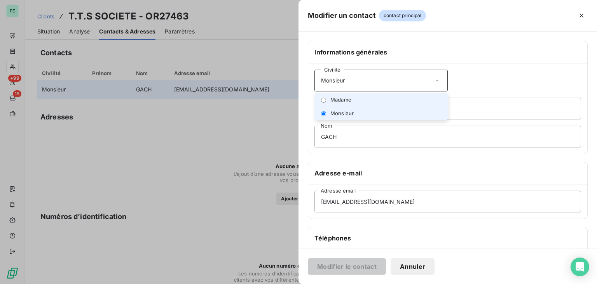
click at [354, 101] on li "Madame" at bounding box center [380, 100] width 133 height 14
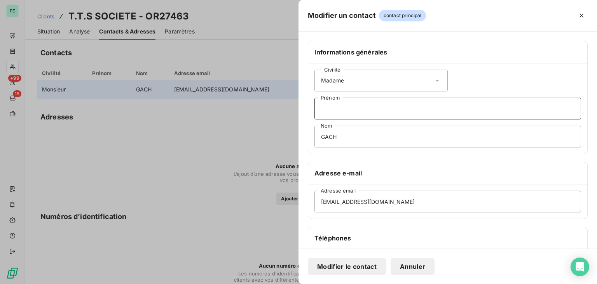
click at [344, 111] on input "Prénom" at bounding box center [447, 109] width 267 height 22
click at [341, 131] on input "GACH" at bounding box center [447, 136] width 267 height 22
drag, startPoint x: 342, startPoint y: 139, endPoint x: 295, endPoint y: 139, distance: 47.0
click at [295, 283] on div "Modifier un contact contact principal Informations générales Civilité Madame Pr…" at bounding box center [298, 284] width 597 height 0
type input "[PERSON_NAME]"
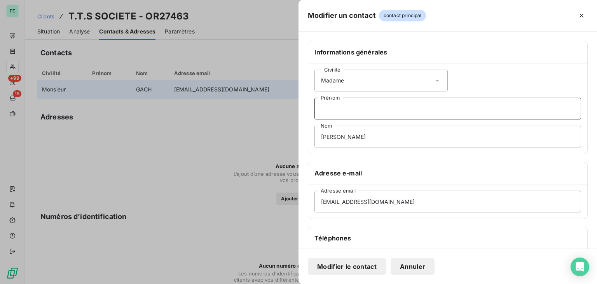
click at [361, 117] on input "Prénom" at bounding box center [447, 109] width 267 height 22
click at [334, 110] on input "Mikale" at bounding box center [447, 109] width 267 height 22
type input "[PERSON_NAME]"
drag, startPoint x: 392, startPoint y: 204, endPoint x: 301, endPoint y: 200, distance: 90.6
click at [301, 200] on div "Informations générales Civilité Madame [PERSON_NAME] Nom Adresse e-mail [EMAIL_…" at bounding box center [447, 213] width 298 height 345
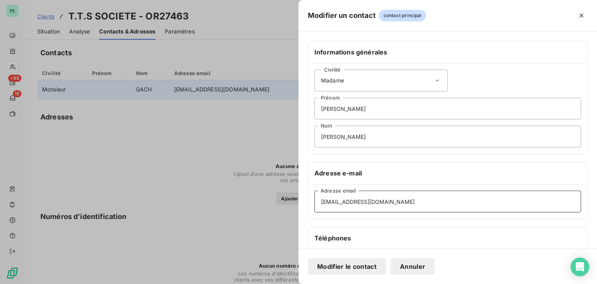
paste input "[PERSON_NAME]"
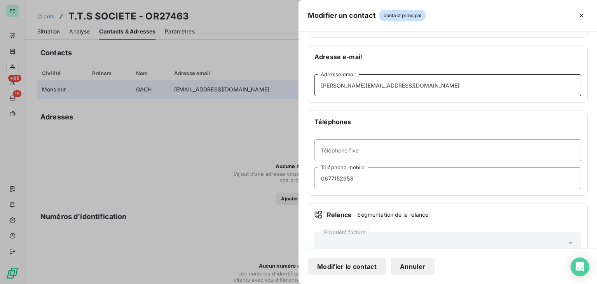
scroll to position [117, 0]
type input "[PERSON_NAME][EMAIL_ADDRESS][DOMAIN_NAME]"
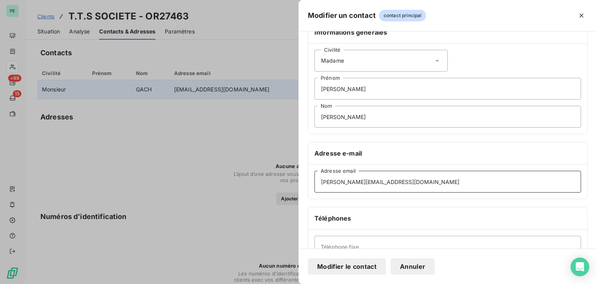
scroll to position [0, 0]
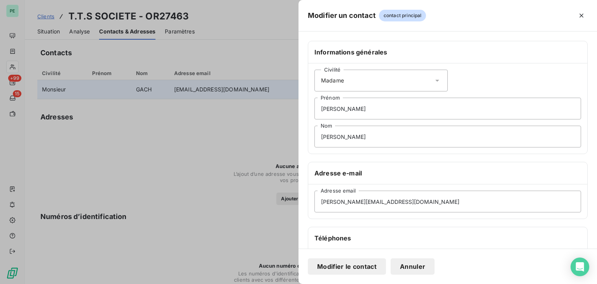
click at [355, 263] on button "Modifier le contact" at bounding box center [347, 266] width 78 height 16
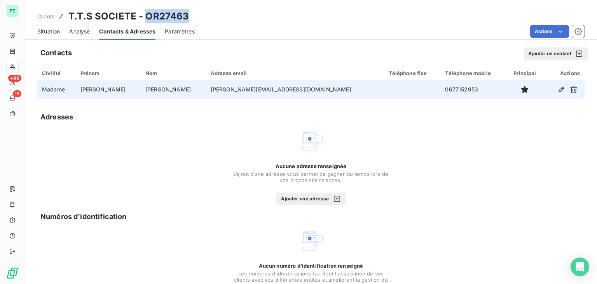
drag, startPoint x: 189, startPoint y: 18, endPoint x: 145, endPoint y: 21, distance: 44.8
click at [145, 21] on div "Clients T.T.S SOCIETE - OR27463" at bounding box center [311, 16] width 572 height 14
copy h3 "OR27463"
click at [558, 89] on icon "button" at bounding box center [560, 89] width 5 height 5
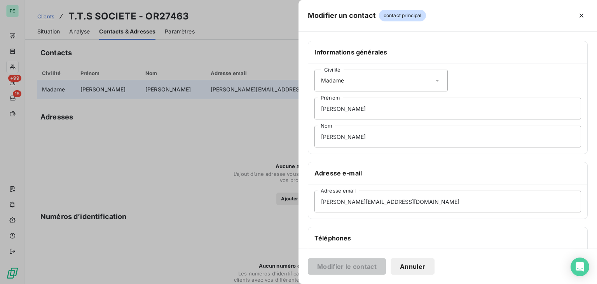
scroll to position [117, 0]
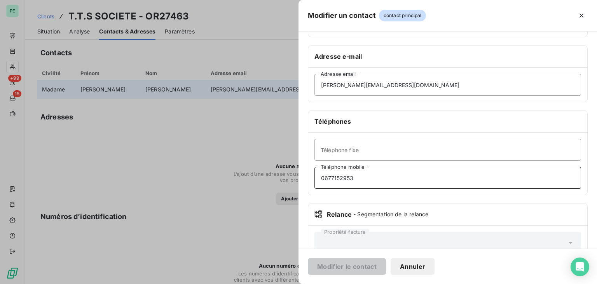
drag, startPoint x: 379, startPoint y: 179, endPoint x: 277, endPoint y: 176, distance: 101.8
click at [277, 283] on div "Modifier un contact contact principal Informations générales Civilité Madame [P…" at bounding box center [298, 284] width 597 height 0
drag, startPoint x: 390, startPoint y: 83, endPoint x: 275, endPoint y: 83, distance: 114.2
click at [275, 283] on div "Modifier un contact contact principal Informations générales Civilité Madame [P…" at bounding box center [298, 284] width 597 height 0
click at [369, 267] on button "Modifier le contact" at bounding box center [347, 266] width 78 height 16
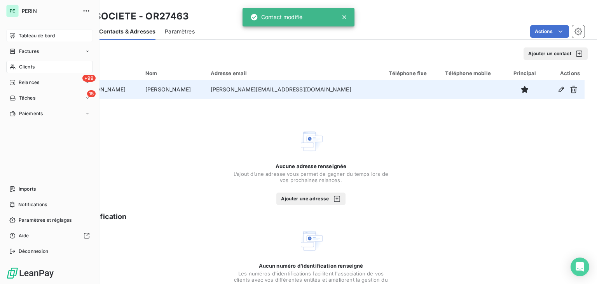
click at [17, 31] on div "Tableau de bord" at bounding box center [49, 36] width 87 height 12
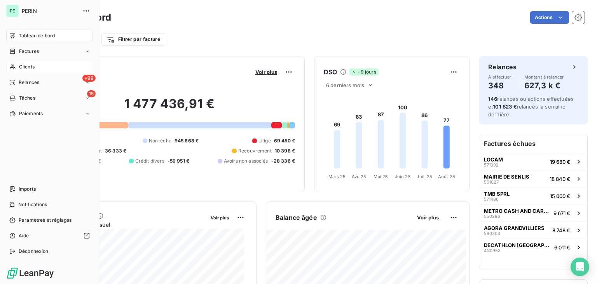
click at [22, 65] on span "Clients" at bounding box center [27, 66] width 16 height 7
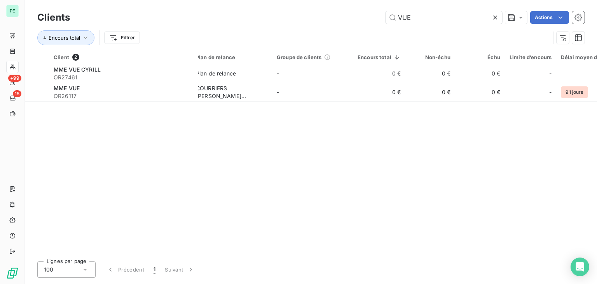
drag, startPoint x: 429, startPoint y: 18, endPoint x: 377, endPoint y: 16, distance: 52.1
click at [377, 16] on div "VUE Actions" at bounding box center [331, 17] width 505 height 12
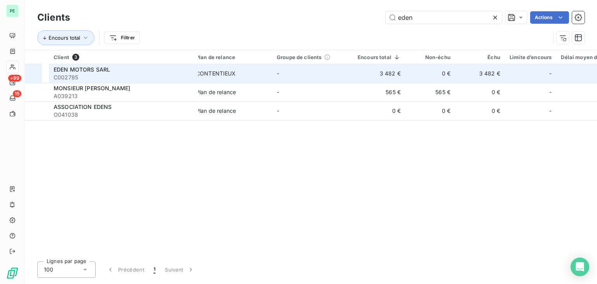
type input "eden"
click at [132, 68] on div "EDEN MOTORS SARL" at bounding box center [124, 70] width 140 height 8
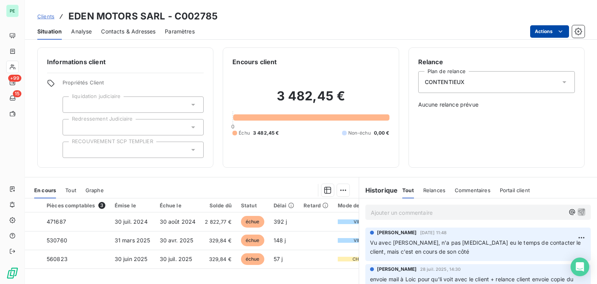
click at [558, 25] on html "PE +99 15 Clients EDEN MOTORS SARL - C002785 Situation Analyse Contacts & Adres…" at bounding box center [298, 142] width 597 height 284
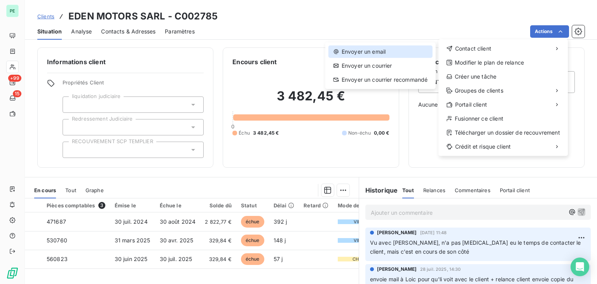
click at [394, 52] on div "Envoyer un email" at bounding box center [380, 51] width 104 height 12
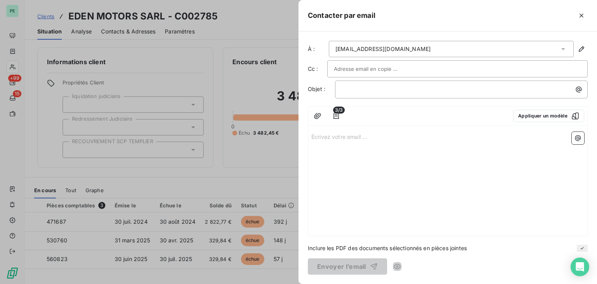
click at [411, 66] on div at bounding box center [457, 69] width 247 height 12
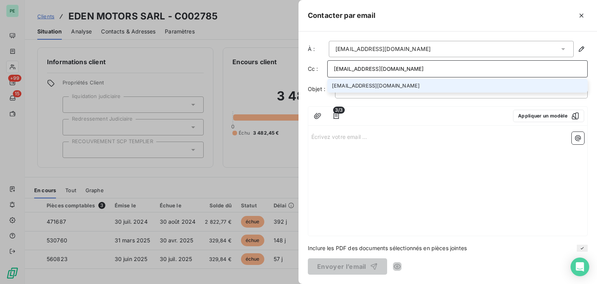
type input "[EMAIL_ADDRESS][DOMAIN_NAME]"
click at [404, 83] on li "[EMAIL_ADDRESS][DOMAIN_NAME]" at bounding box center [457, 86] width 260 height 14
type input "[EMAIL_ADDRESS][DOMAIN_NAME]"
click at [406, 85] on li "[EMAIL_ADDRESS][DOMAIN_NAME]" at bounding box center [457, 87] width 260 height 14
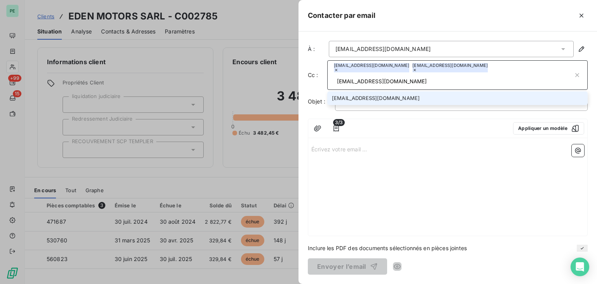
type input "[EMAIL_ADDRESS][DOMAIN_NAME]"
click at [471, 91] on li "[EMAIL_ADDRESS][DOMAIN_NAME]" at bounding box center [457, 98] width 260 height 14
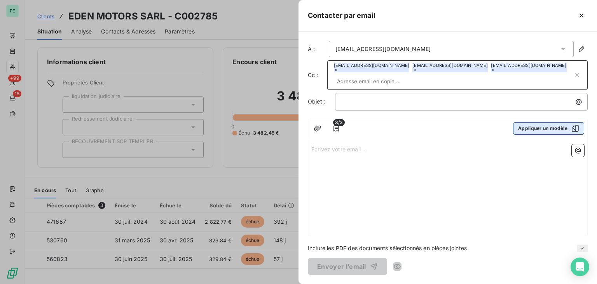
click at [531, 127] on button "Appliquer un modèle" at bounding box center [548, 128] width 71 height 12
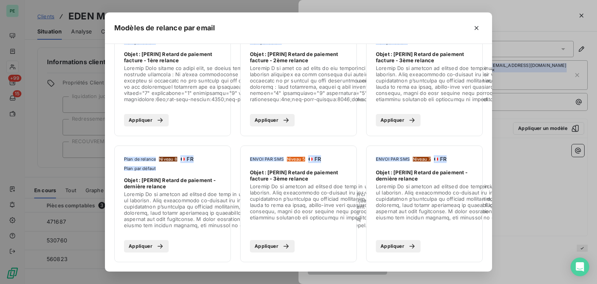
scroll to position [40, 0]
click at [395, 241] on button "Appliquer" at bounding box center [398, 246] width 45 height 12
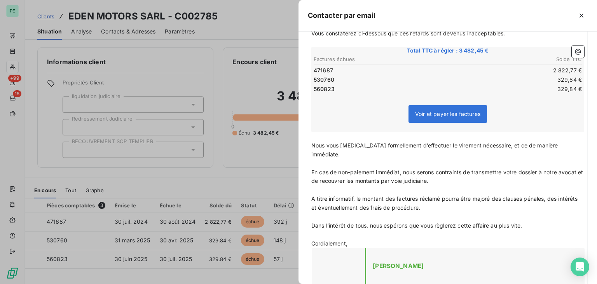
scroll to position [155, 0]
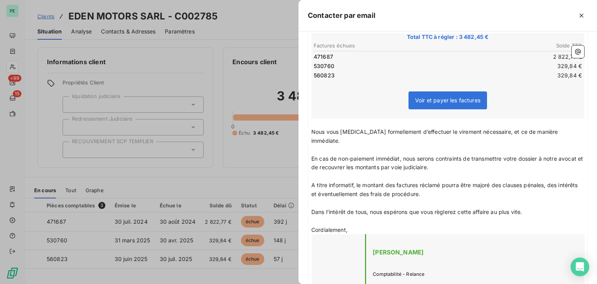
click at [449, 183] on p "A titre informatif, le montant des factures réclamé pourra être majoré des clau…" at bounding box center [447, 190] width 273 height 18
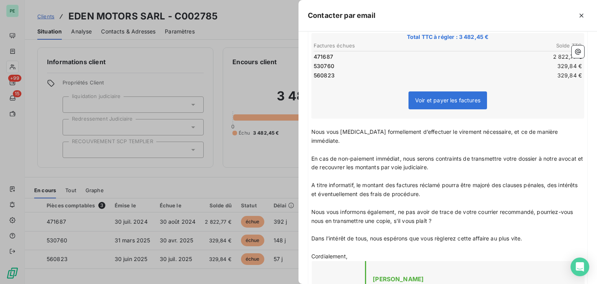
click at [566, 208] on span "Nous vous informons également, ne pas avoir de trace de votre courrier recomman…" at bounding box center [442, 216] width 263 height 16
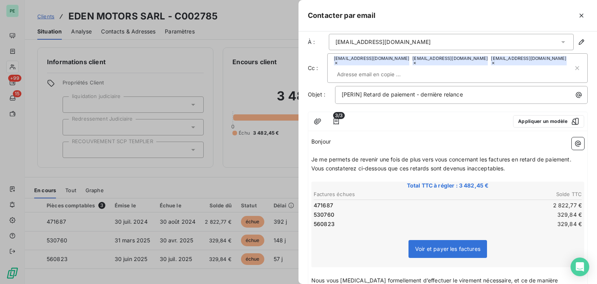
scroll to position [0, 0]
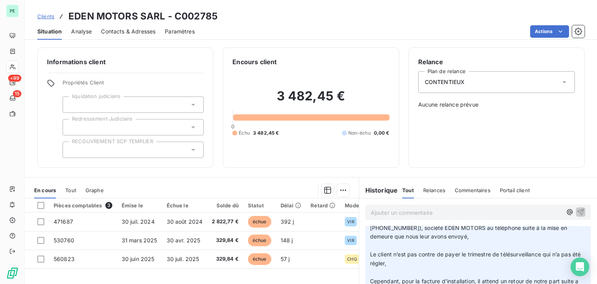
scroll to position [389, 0]
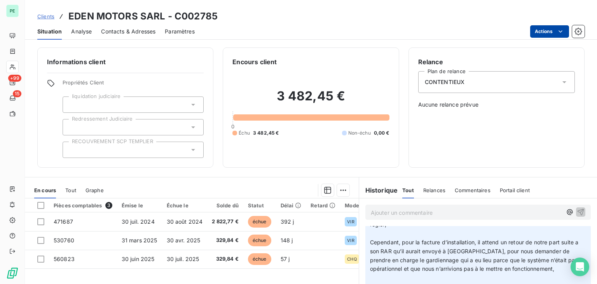
click at [542, 35] on html "PE +99 15 Clients EDEN MOTORS SARL - C002785 Situation Analyse Contacts & Adres…" at bounding box center [298, 142] width 597 height 284
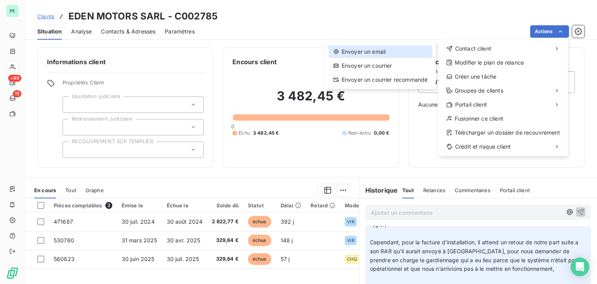
click at [387, 56] on div "Envoyer un email" at bounding box center [380, 51] width 104 height 12
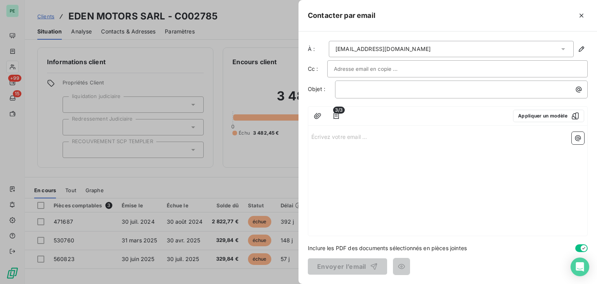
click at [364, 72] on input "text" at bounding box center [376, 69] width 84 height 12
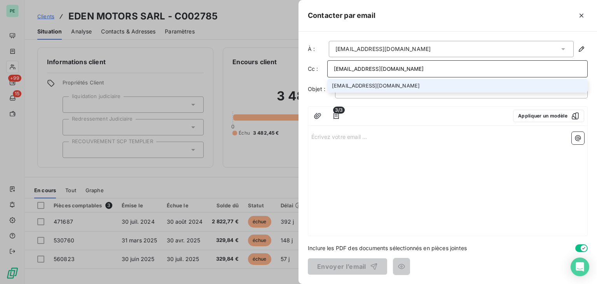
type input "adermont@perin.fr"
click at [368, 85] on li "adermont@perin.fr" at bounding box center [457, 86] width 260 height 14
type input "[EMAIL_ADDRESS][DOMAIN_NAME]"
click at [396, 85] on li "[EMAIL_ADDRESS][DOMAIN_NAME]" at bounding box center [457, 87] width 260 height 14
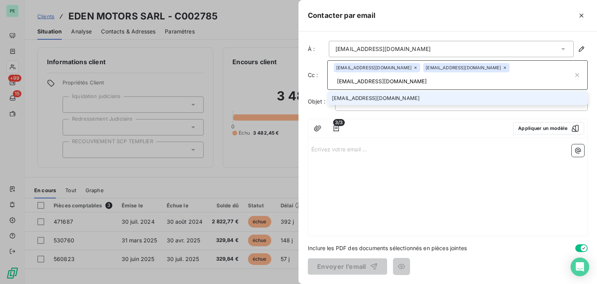
type input "[EMAIL_ADDRESS][DOMAIN_NAME]"
click at [448, 91] on li "[EMAIL_ADDRESS][DOMAIN_NAME]" at bounding box center [457, 98] width 260 height 14
type input "m"
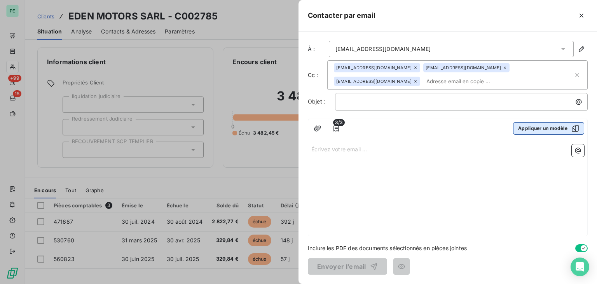
click at [567, 132] on button "Appliquer un modèle" at bounding box center [548, 128] width 71 height 12
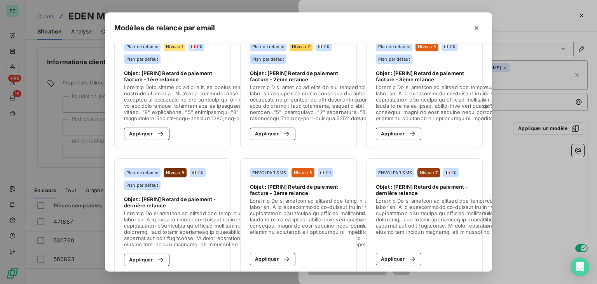
scroll to position [40, 0]
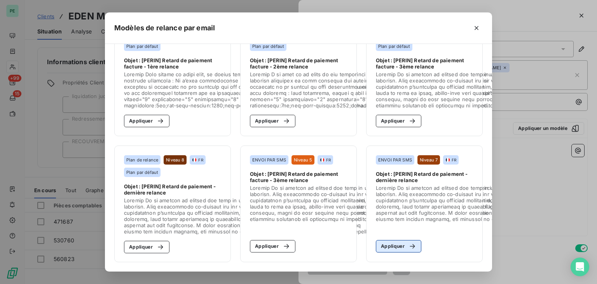
click at [394, 240] on button "Appliquer" at bounding box center [398, 246] width 45 height 12
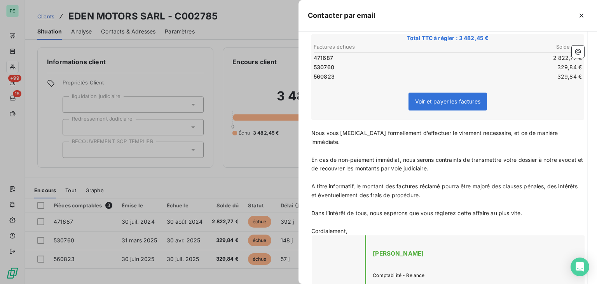
scroll to position [155, 0]
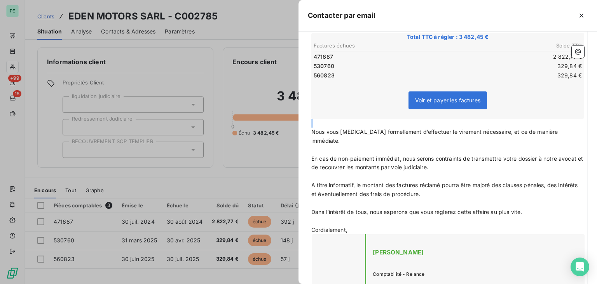
drag, startPoint x: 312, startPoint y: 128, endPoint x: 317, endPoint y: 121, distance: 8.2
click at [317, 121] on div "Bonjour ﻿ Je me permets de revenir une fois de plus vers vous concernant les fa…" at bounding box center [447, 228] width 273 height 479
click at [317, 124] on p "﻿" at bounding box center [447, 122] width 273 height 9
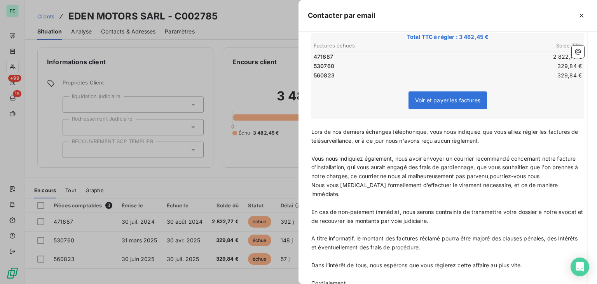
drag, startPoint x: 520, startPoint y: 176, endPoint x: 525, endPoint y: 176, distance: 5.1
click at [520, 176] on span "Vous nous indiquiez également, nous avoir envoyer un courrier recommandé concer…" at bounding box center [445, 167] width 268 height 24
drag, startPoint x: 577, startPoint y: 175, endPoint x: 582, endPoint y: 176, distance: 5.1
click at [577, 175] on p "Vous nous indiquiez également, nous avoir envoyer un courrier recommandé concer…" at bounding box center [447, 167] width 273 height 27
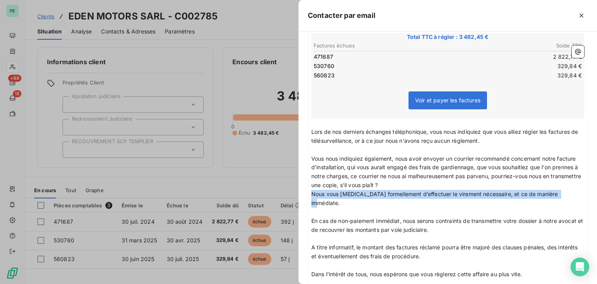
drag, startPoint x: 563, startPoint y: 193, endPoint x: 308, endPoint y: 193, distance: 254.1
click at [308, 193] on div "Bonjour ﻿ Je me permets de revenir une fois de plus vers vous concernant les fa…" at bounding box center [447, 259] width 279 height 547
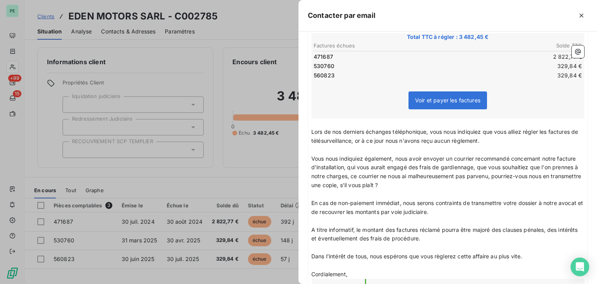
click at [402, 202] on span "En cas de non-paiement immédiat, nous serons contraints de transmettre votre do…" at bounding box center [447, 207] width 273 height 16
click at [527, 173] on span "Vous nous indiquiez également, nous avoir envoyer un courrier recommandé concer…" at bounding box center [446, 171] width 271 height 33
click at [403, 201] on span "En cas de non-paiement immédiat, nous serons contraints de transmettre votre do…" at bounding box center [447, 207] width 273 height 16
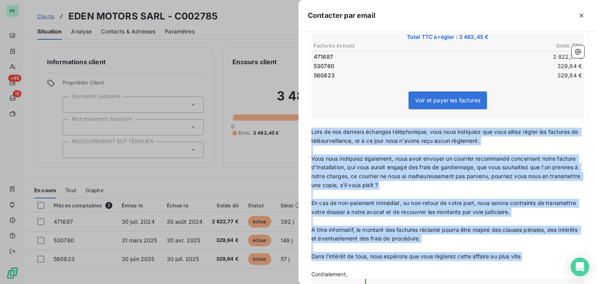
drag, startPoint x: 312, startPoint y: 127, endPoint x: 527, endPoint y: 256, distance: 251.1
click at [527, 256] on div "Bonjour ﻿ Je me permets de revenir une fois de plus vers vous concernant les fa…" at bounding box center [447, 250] width 273 height 523
copy div "Lors de nos derniers échanges téléphonique, vous nous indiquiez que vous alliez…"
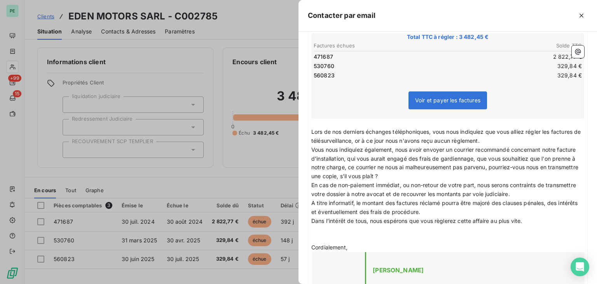
click at [498, 140] on p "Lors de nos derniers échanges téléphoniques, vous nous indiquiez que vous allie…" at bounding box center [447, 136] width 273 height 18
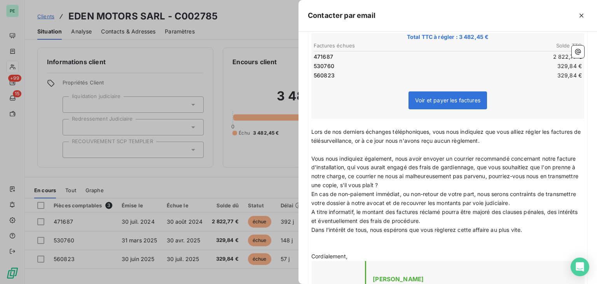
click at [423, 182] on p "Vous nous indiquiez également, nous avoir envoyer un courrier recommandé concer…" at bounding box center [447, 172] width 273 height 36
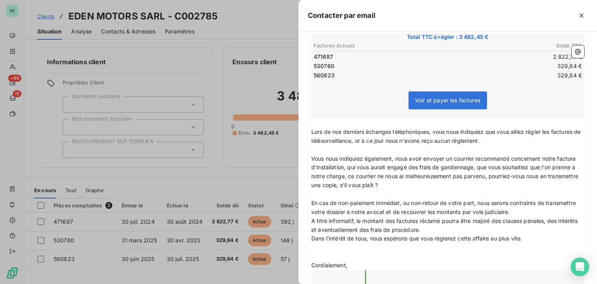
click at [552, 210] on p "En cas de non-paiement immédiat, ou non-retour de votre part, nous serons contr…" at bounding box center [447, 208] width 273 height 18
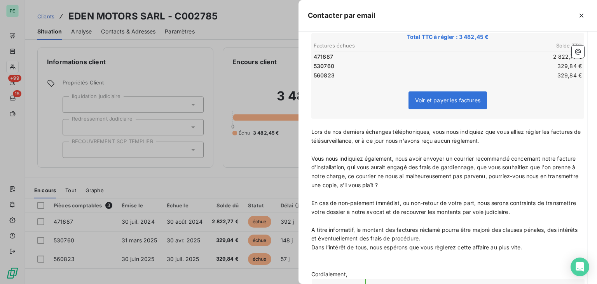
click at [483, 236] on p "A titre informatif, le montant des factures réclamé pourra être majoré des clau…" at bounding box center [447, 234] width 273 height 18
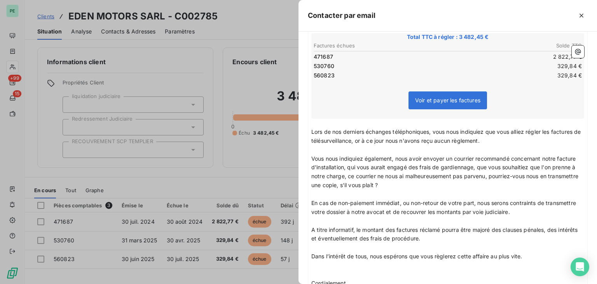
click at [322, 267] on p "﻿" at bounding box center [447, 265] width 273 height 9
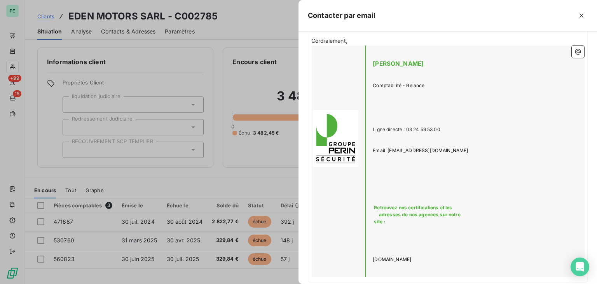
scroll to position [433, 0]
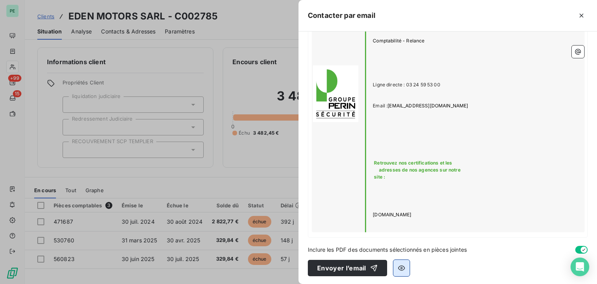
click at [402, 264] on icon "button" at bounding box center [401, 268] width 8 height 8
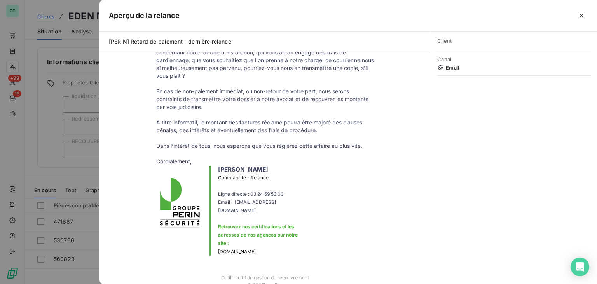
scroll to position [250, 0]
drag, startPoint x: 264, startPoint y: 177, endPoint x: 238, endPoint y: 178, distance: 26.0
click at [238, 178] on span "Comptabilité - Relance" at bounding box center [243, 177] width 51 height 6
click at [341, 178] on td "Léna GFELLER Comptabilité - Relance Ligne directe : 03 24 59 53 00 Email : comp…" at bounding box center [264, 212] width 233 height 94
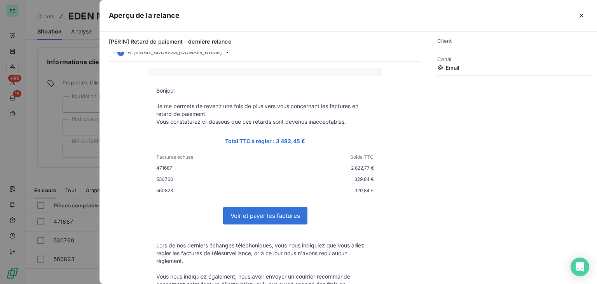
scroll to position [0, 0]
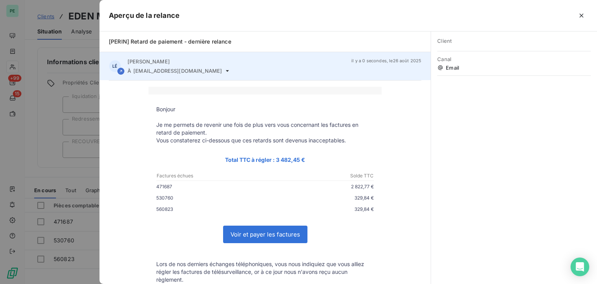
click at [224, 72] on icon at bounding box center [227, 71] width 6 height 6
click at [226, 70] on icon at bounding box center [227, 71] width 3 height 2
click at [186, 70] on span "[EMAIL_ADDRESS][DOMAIN_NAME]" at bounding box center [177, 71] width 89 height 6
click at [118, 71] on icon at bounding box center [120, 71] width 5 height 5
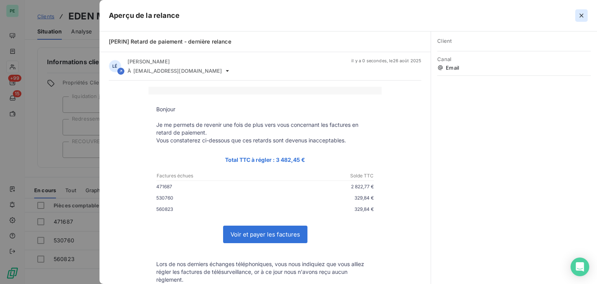
click at [581, 17] on icon "button" at bounding box center [581, 16] width 8 height 8
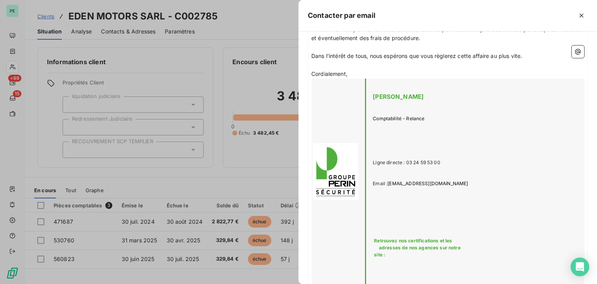
scroll to position [433, 0]
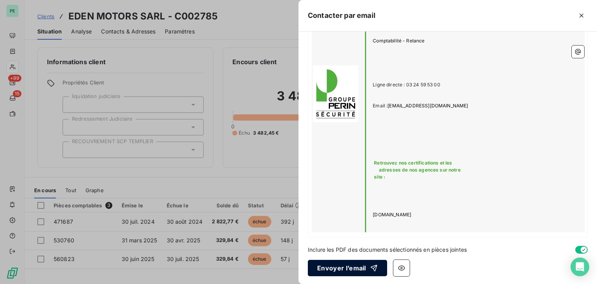
click at [340, 269] on button "Envoyer l’email" at bounding box center [347, 268] width 79 height 16
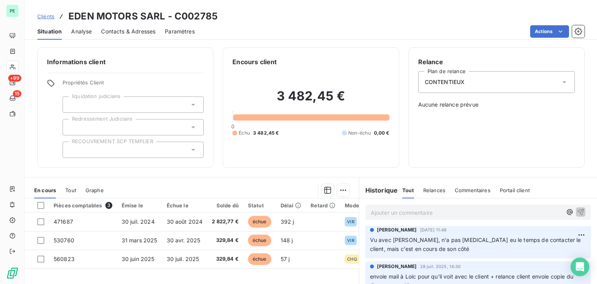
scroll to position [0, 0]
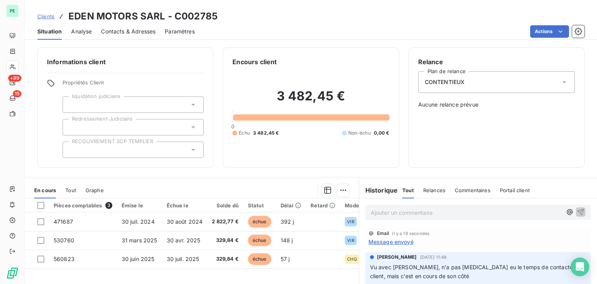
click at [405, 241] on span "Message envoyé" at bounding box center [390, 241] width 45 height 8
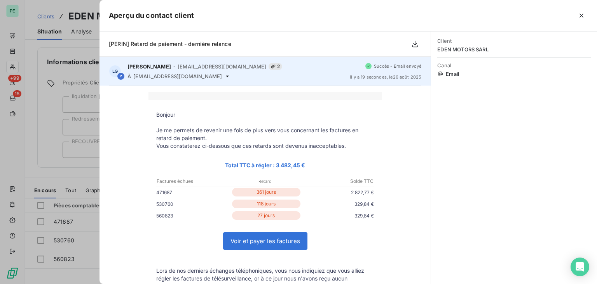
click at [224, 77] on icon at bounding box center [227, 76] width 6 height 6
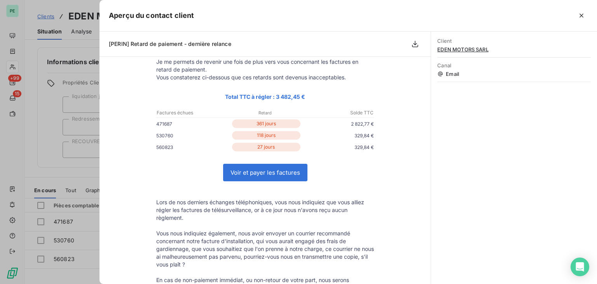
scroll to position [78, 0]
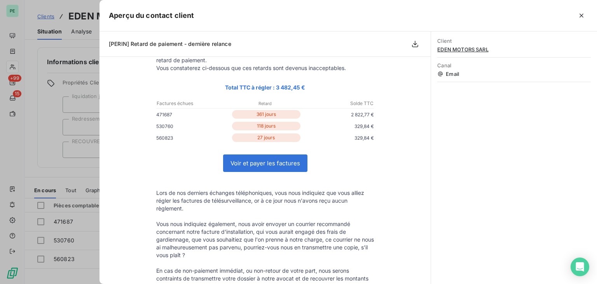
click at [279, 162] on link "Voir et payer les factures" at bounding box center [265, 163] width 84 height 17
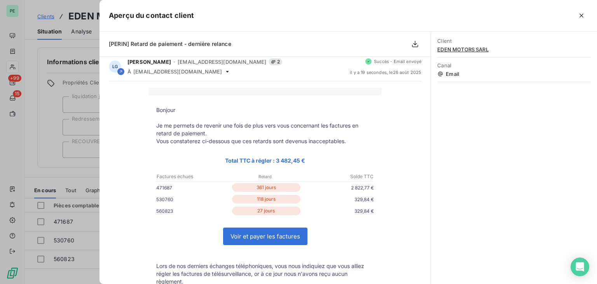
scroll to position [0, 0]
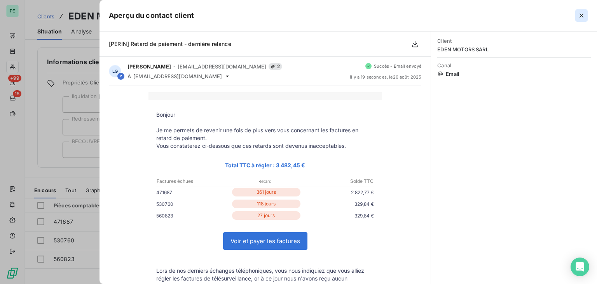
click at [580, 16] on icon "button" at bounding box center [581, 16] width 4 height 4
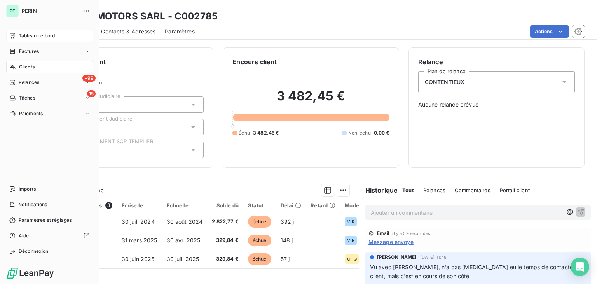
click at [18, 33] on div "Tableau de bord" at bounding box center [49, 36] width 87 height 12
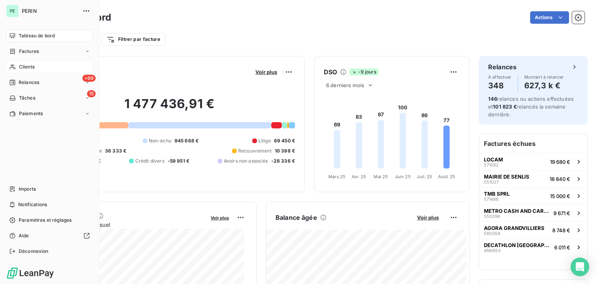
click at [26, 62] on div "Clients" at bounding box center [49, 67] width 87 height 12
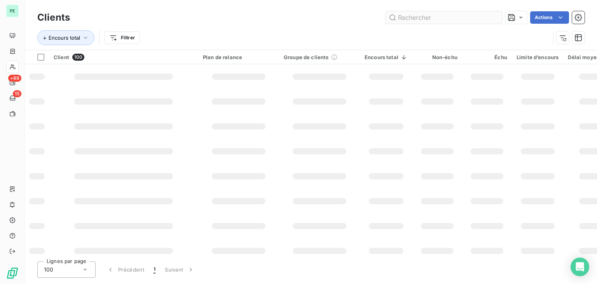
click at [409, 18] on input "text" at bounding box center [443, 17] width 117 height 12
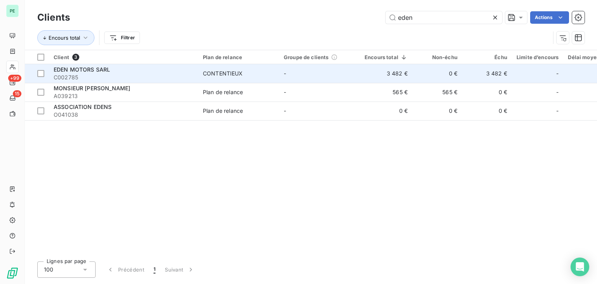
type input "eden"
click at [115, 75] on span "C002785" at bounding box center [124, 77] width 140 height 8
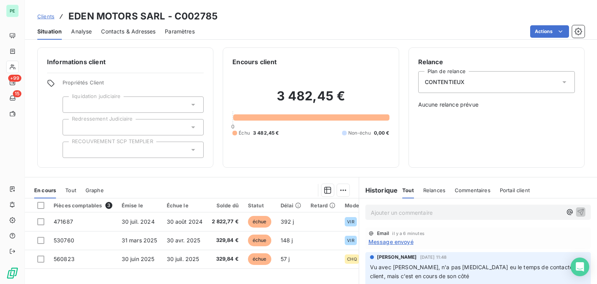
click at [404, 240] on span "Message envoyé" at bounding box center [390, 241] width 45 height 8
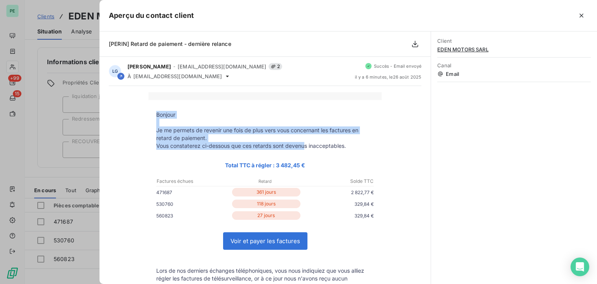
drag, startPoint x: 152, startPoint y: 116, endPoint x: 303, endPoint y: 146, distance: 154.1
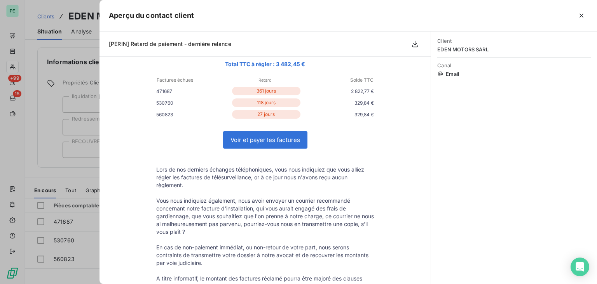
scroll to position [117, 0]
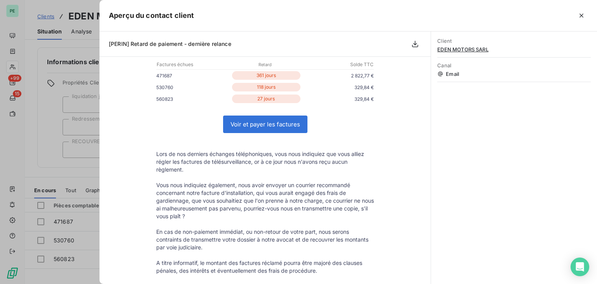
click at [239, 183] on p "Vous nous indiquiez également, nous avoir envoyer un courrier recommandé concer…" at bounding box center [265, 200] width 218 height 39
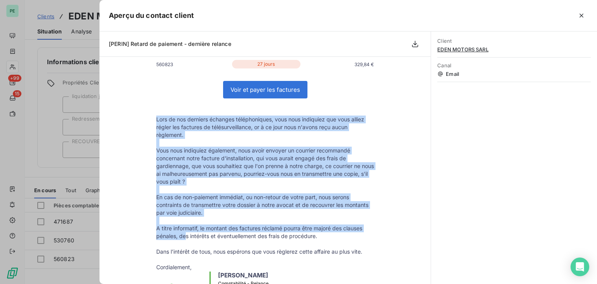
scroll to position [233, 0]
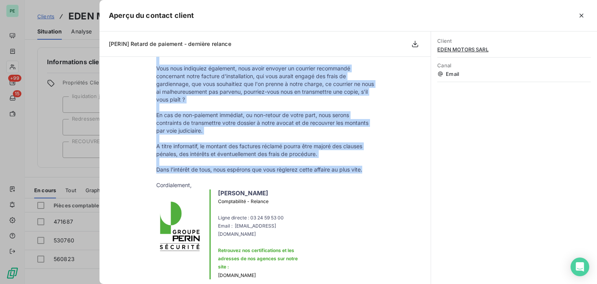
drag, startPoint x: 154, startPoint y: 155, endPoint x: 365, endPoint y: 166, distance: 211.6
click at [365, 166] on tbody "Bonjour Je me permets de revenir une fois de plus vers vous concernant les fact…" at bounding box center [264, 80] width 233 height 405
copy tbody "Lors de nos derniers échanges téléphoniques, vous nous indiquiez que vous allie…"
click at [584, 17] on icon "button" at bounding box center [581, 16] width 8 height 8
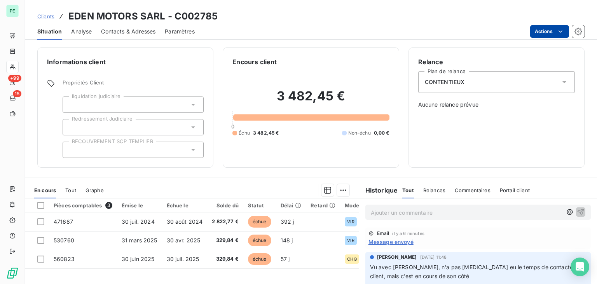
click at [551, 28] on html "PE +99 15 Clients EDEN MOTORS SARL - C002785 Situation Analyse Contacts & Adres…" at bounding box center [298, 142] width 597 height 284
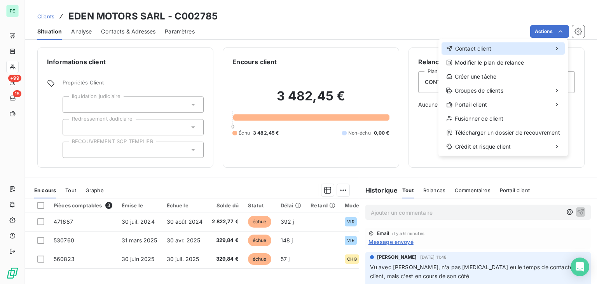
click at [490, 49] on span "Contact client" at bounding box center [473, 49] width 36 height 8
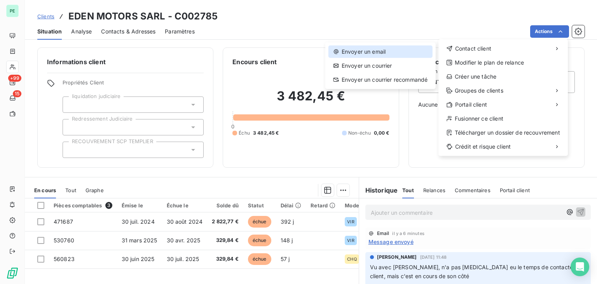
click at [400, 53] on div "Envoyer un email" at bounding box center [380, 51] width 104 height 12
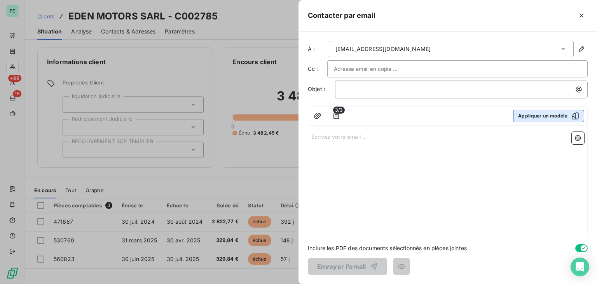
click at [562, 113] on button "Appliquer un modèle" at bounding box center [548, 116] width 71 height 12
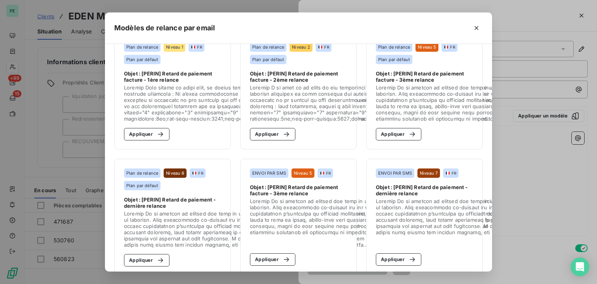
scroll to position [40, 0]
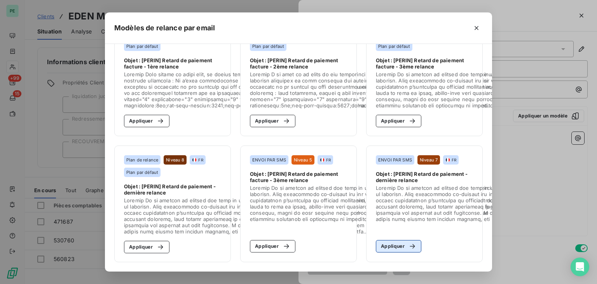
click at [404, 242] on div "button" at bounding box center [410, 246] width 12 height 8
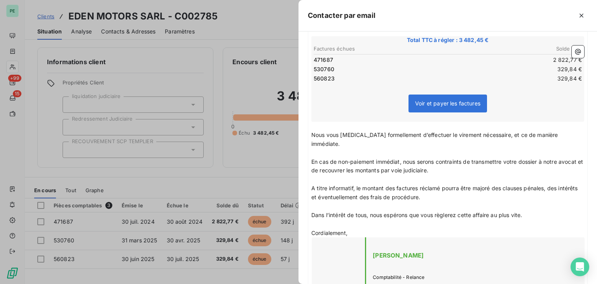
scroll to position [155, 0]
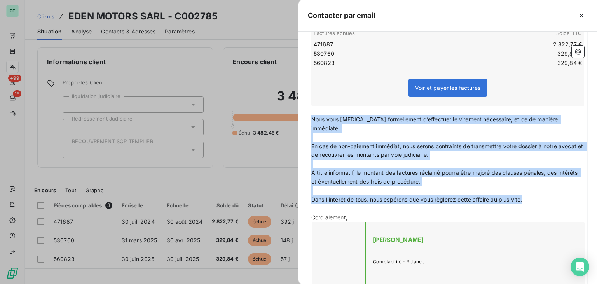
drag, startPoint x: 311, startPoint y: 114, endPoint x: 525, endPoint y: 189, distance: 227.3
click at [525, 189] on div "Bonjour ﻿ Je me permets de revenir une fois de plus vers vous concernant les fa…" at bounding box center [447, 215] width 273 height 479
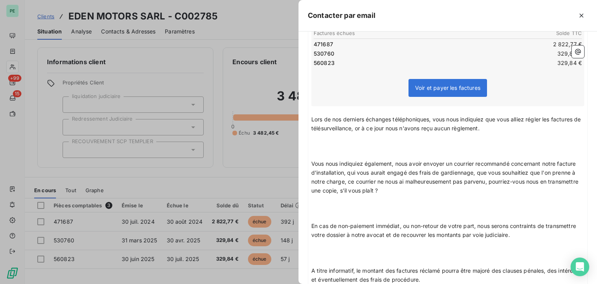
click at [350, 152] on p "﻿" at bounding box center [447, 154] width 273 height 9
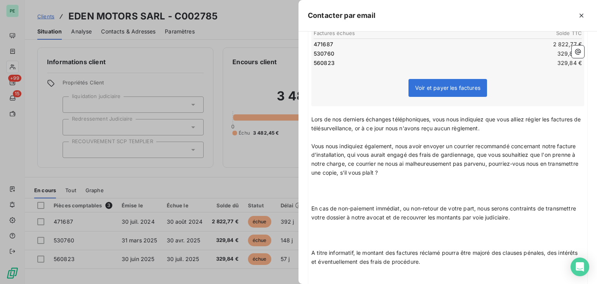
click at [349, 188] on p at bounding box center [447, 190] width 273 height 9
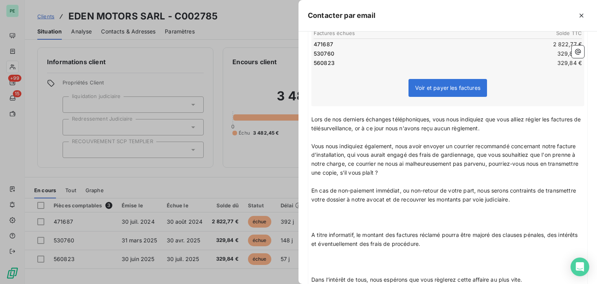
click at [340, 226] on p "﻿" at bounding box center [447, 225] width 273 height 9
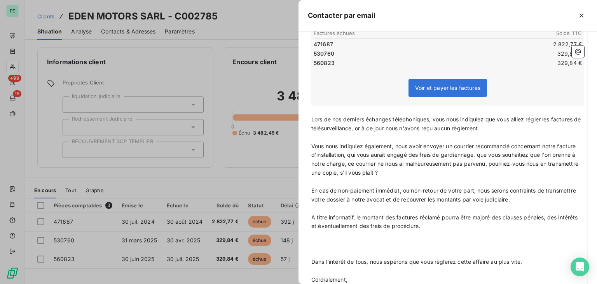
click at [339, 254] on p "﻿" at bounding box center [447, 252] width 273 height 9
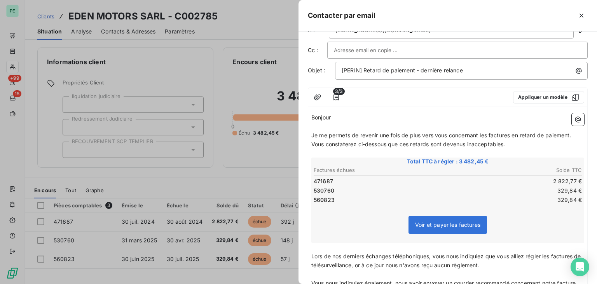
scroll to position [0, 0]
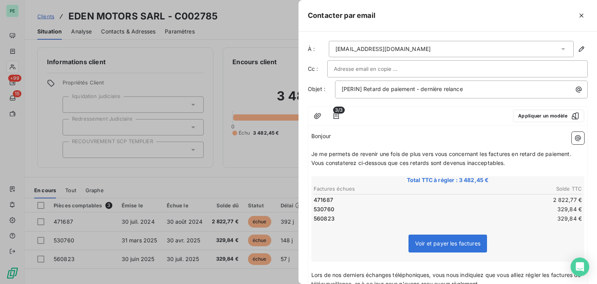
click at [364, 67] on input "text" at bounding box center [376, 69] width 84 height 12
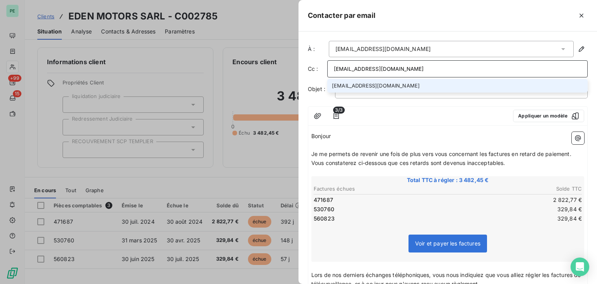
type input "[EMAIL_ADDRESS][DOMAIN_NAME]"
click at [371, 84] on li "[EMAIL_ADDRESS][DOMAIN_NAME]" at bounding box center [457, 86] width 260 height 14
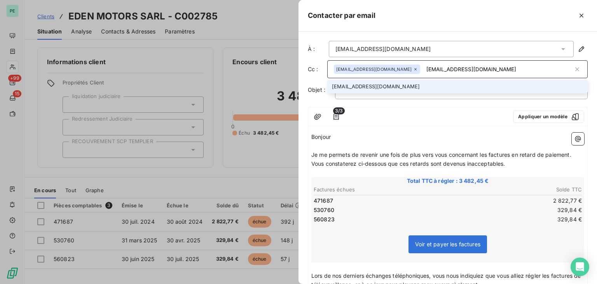
type input "[EMAIL_ADDRESS][DOMAIN_NAME]"
click at [373, 86] on li "[EMAIL_ADDRESS][DOMAIN_NAME]" at bounding box center [457, 87] width 260 height 14
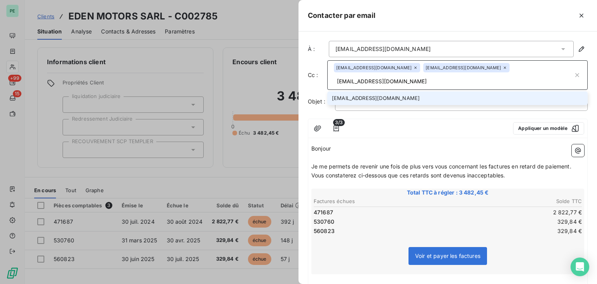
type input "[EMAIL_ADDRESS][DOMAIN_NAME]"
click at [405, 91] on li "[EMAIL_ADDRESS][DOMAIN_NAME]" at bounding box center [457, 98] width 260 height 14
type input "ltellotte@perin.fr"
click at [403, 95] on li "ltellotte@perin.fr" at bounding box center [457, 98] width 260 height 14
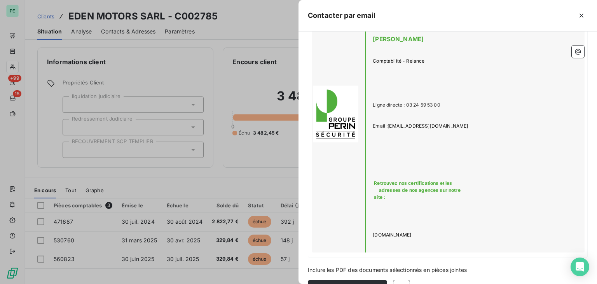
scroll to position [433, 0]
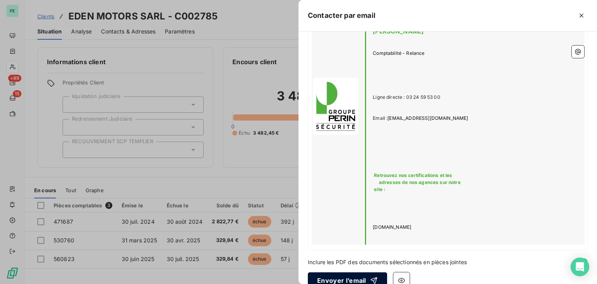
click at [351, 272] on button "Envoyer l’email" at bounding box center [347, 280] width 79 height 16
